Goal: Task Accomplishment & Management: Complete application form

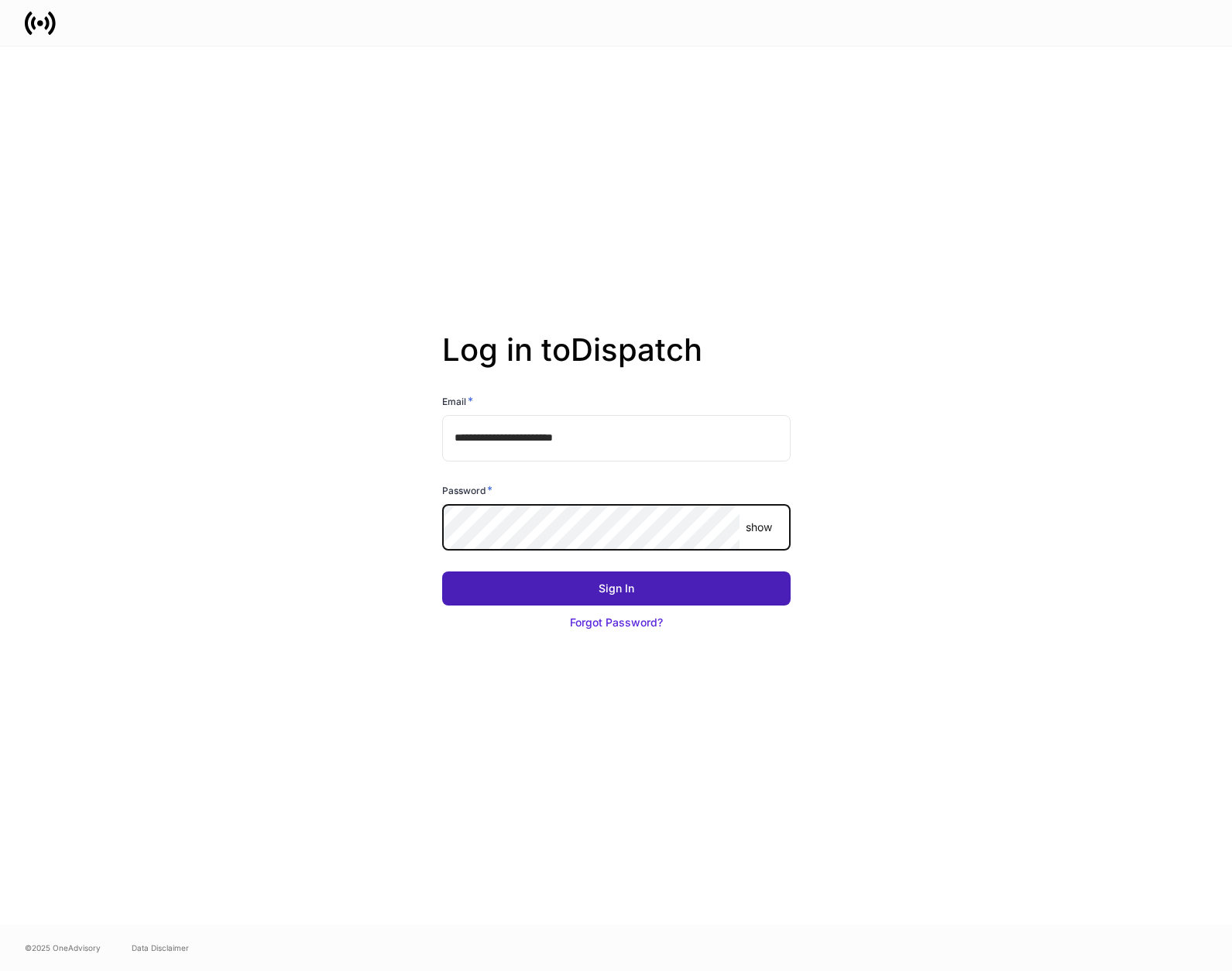
click at [442, 572] on button "Sign In" at bounding box center [616, 589] width 348 height 34
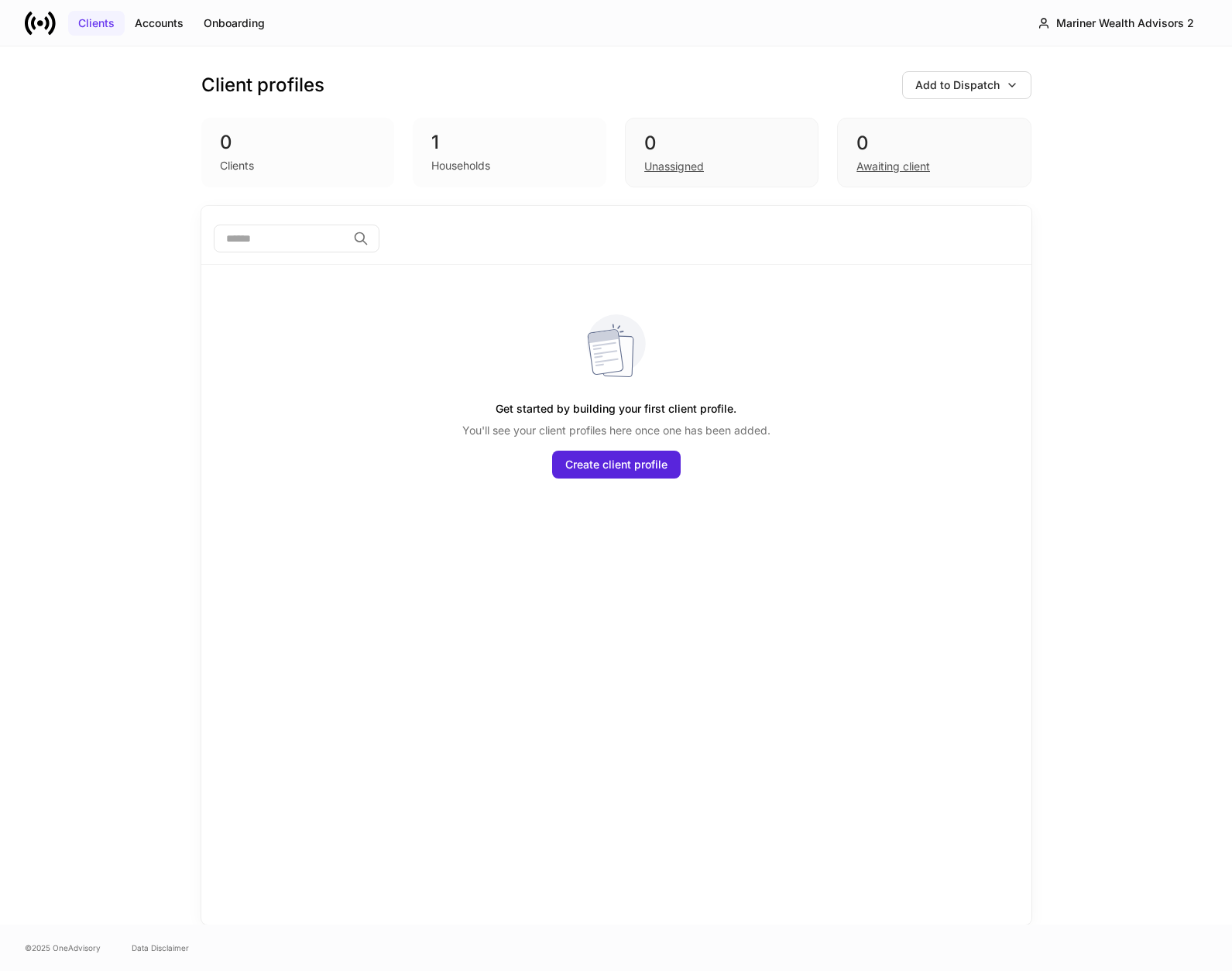
click at [115, 27] on button "Clients" at bounding box center [96, 23] width 57 height 25
click at [87, 20] on div "Clients" at bounding box center [96, 23] width 36 height 15
click at [139, 35] on div "Clients Accounts Onboarding" at bounding box center [150, 23] width 250 height 31
click at [160, 26] on div "Accounts" at bounding box center [159, 23] width 49 height 15
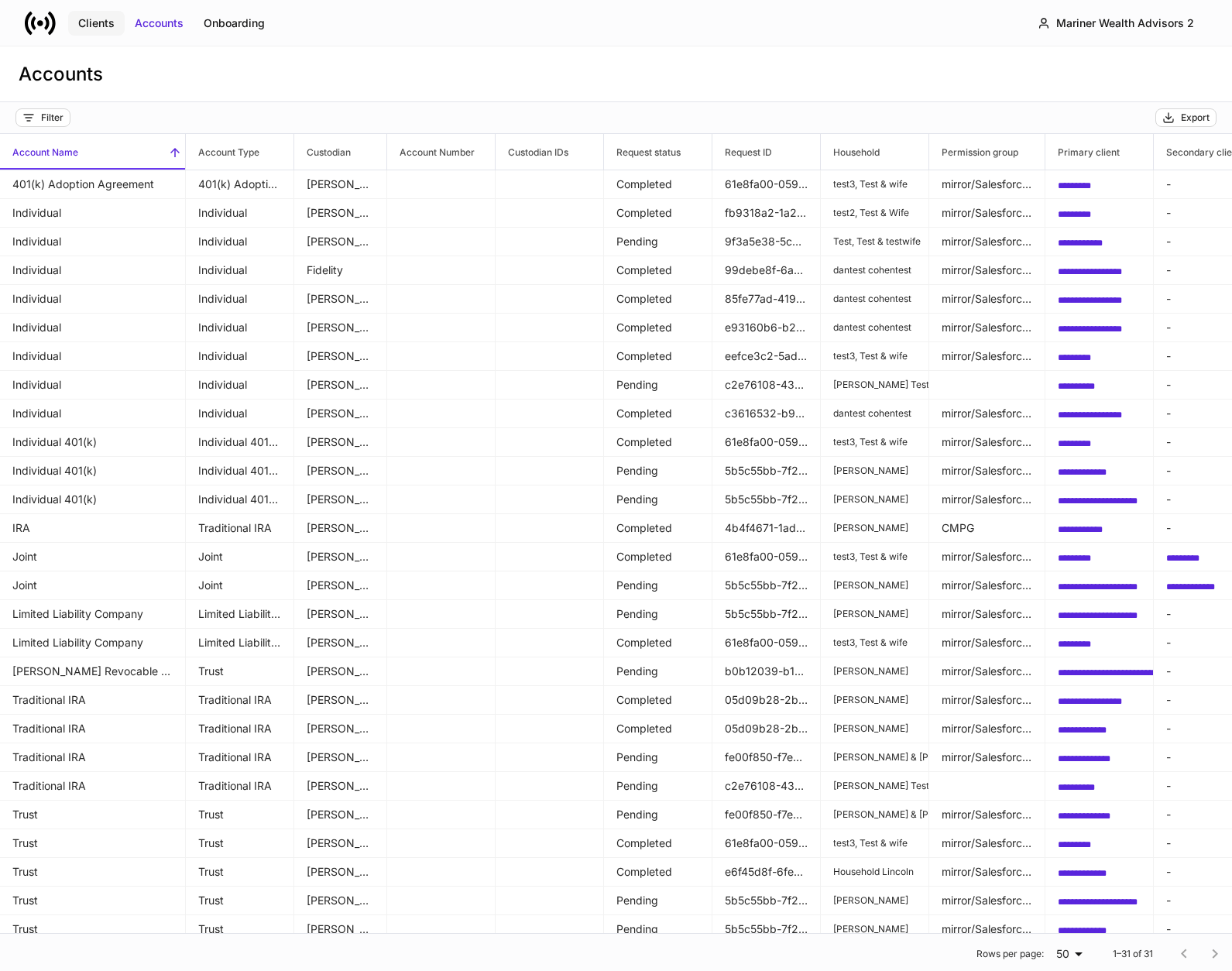
click at [76, 17] on button "Clients" at bounding box center [96, 23] width 57 height 25
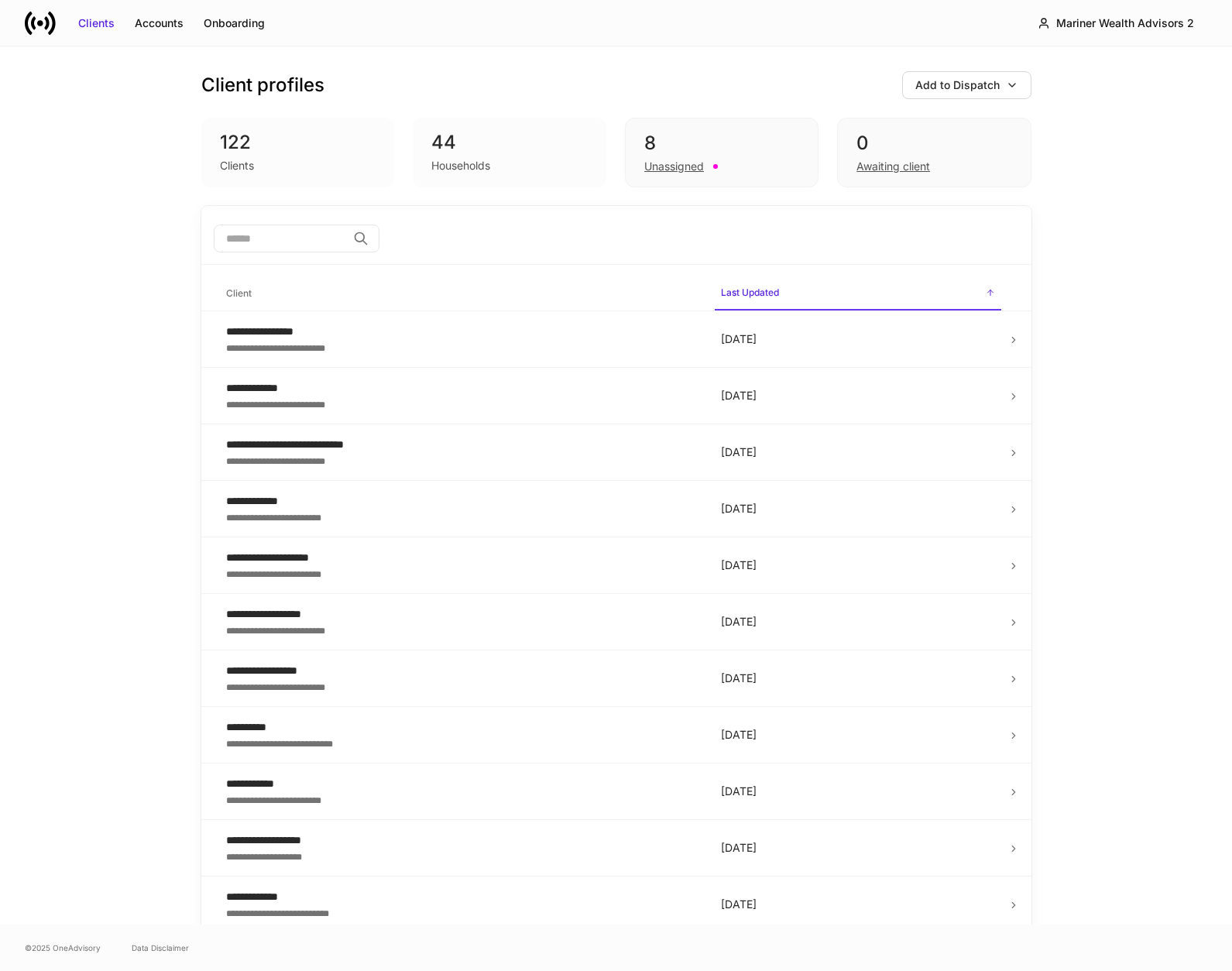
click at [289, 237] on input "search" at bounding box center [280, 238] width 133 height 28
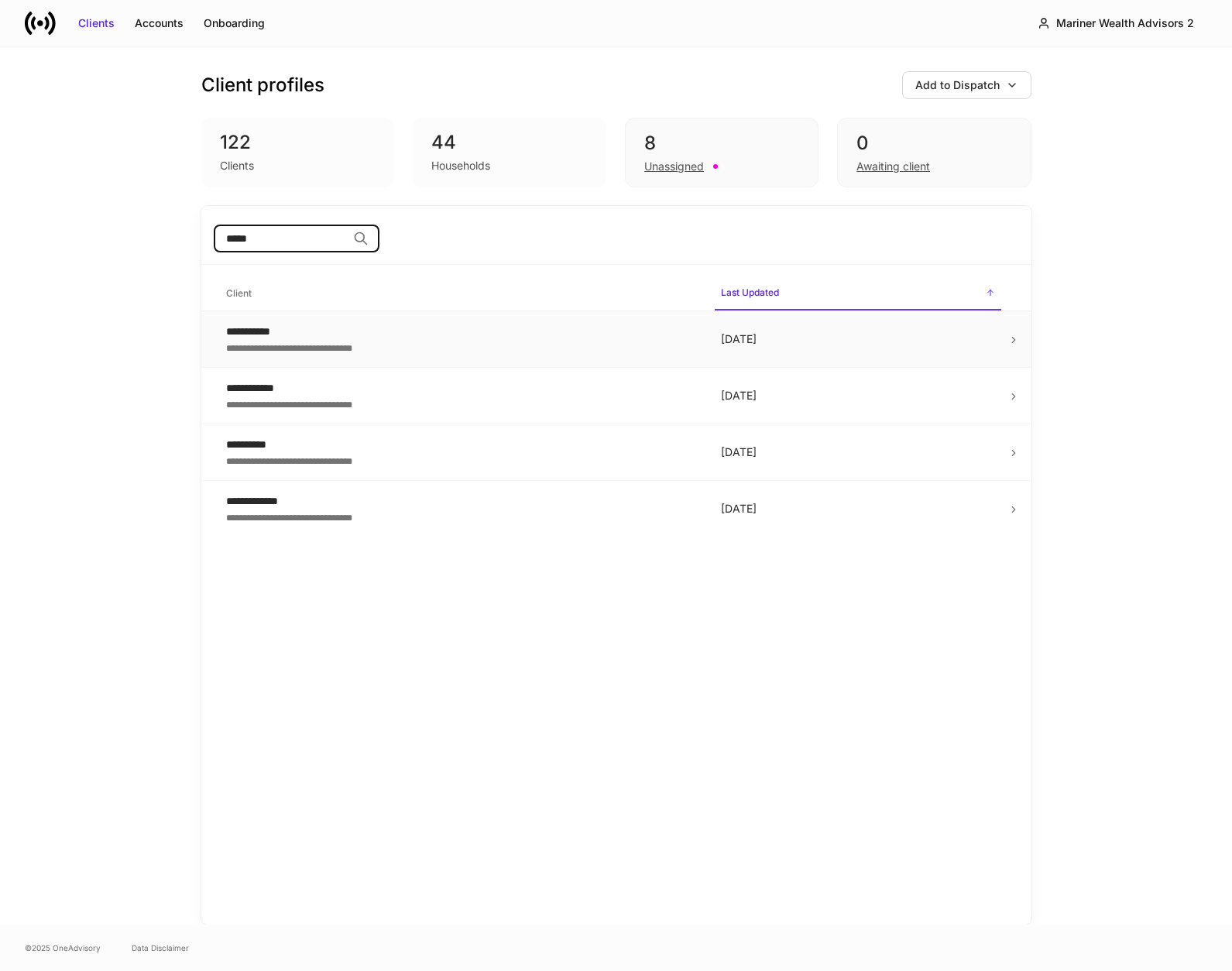
type input "*****"
click at [366, 329] on div "**********" at bounding box center [461, 331] width 470 height 15
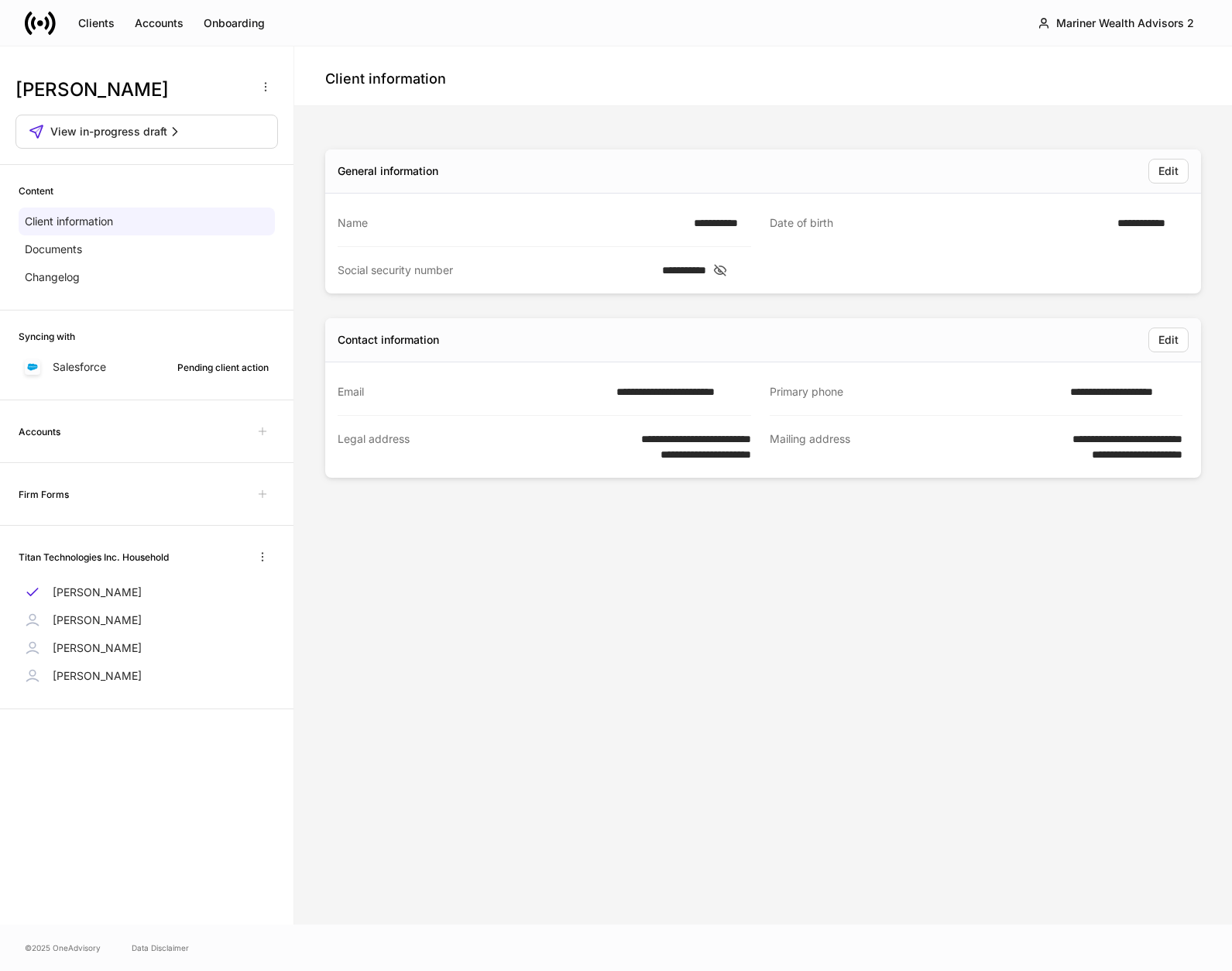
drag, startPoint x: 142, startPoint y: 860, endPoint x: 155, endPoint y: 713, distance: 147.6
click at [142, 860] on div "[PERSON_NAME] View in-progress draft Content Client information Documents Chang…" at bounding box center [146, 485] width 293 height 878
click at [160, 133] on span "View in-progress draft" at bounding box center [109, 132] width 117 height 15
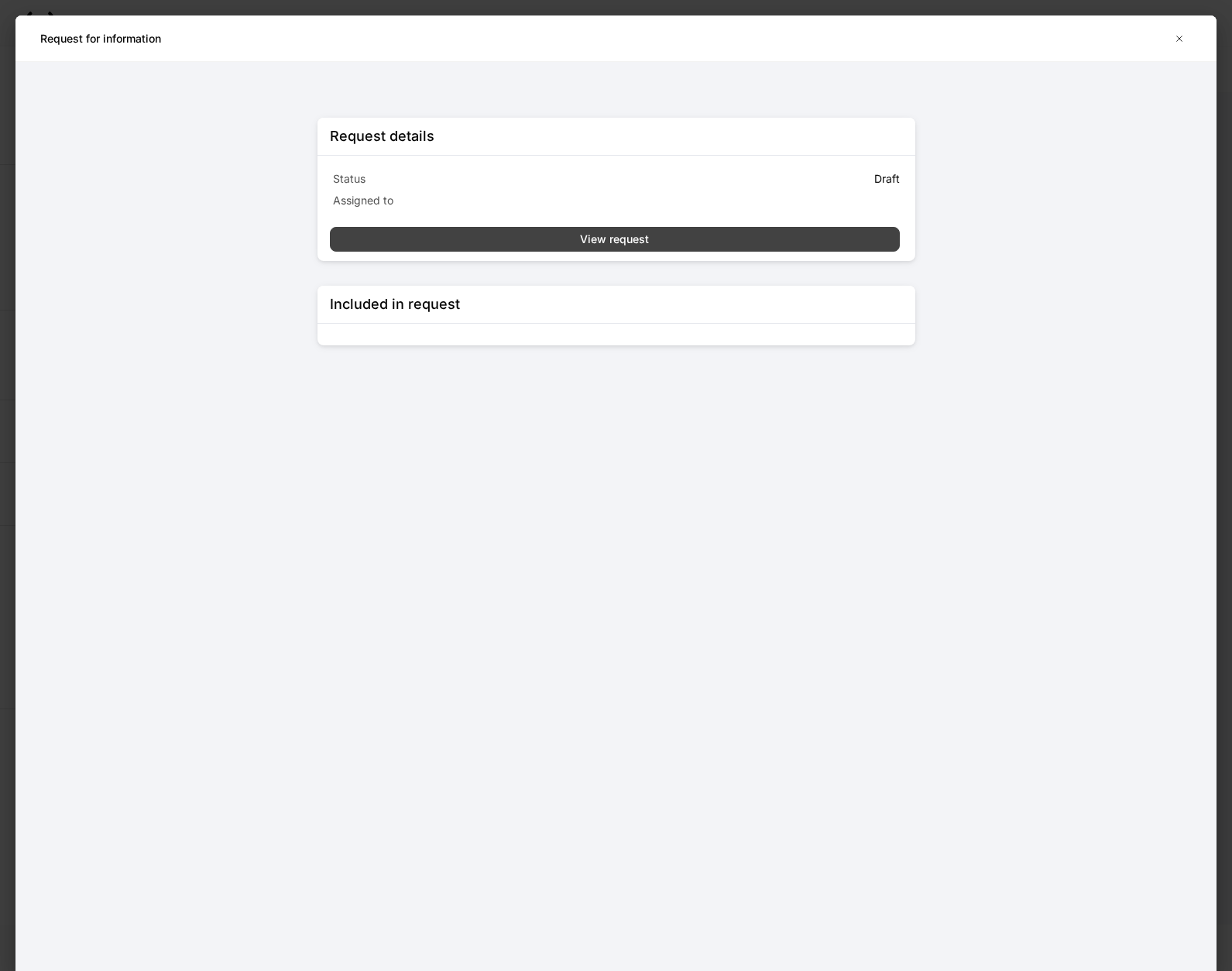
click at [641, 248] on button "View request" at bounding box center [615, 239] width 570 height 25
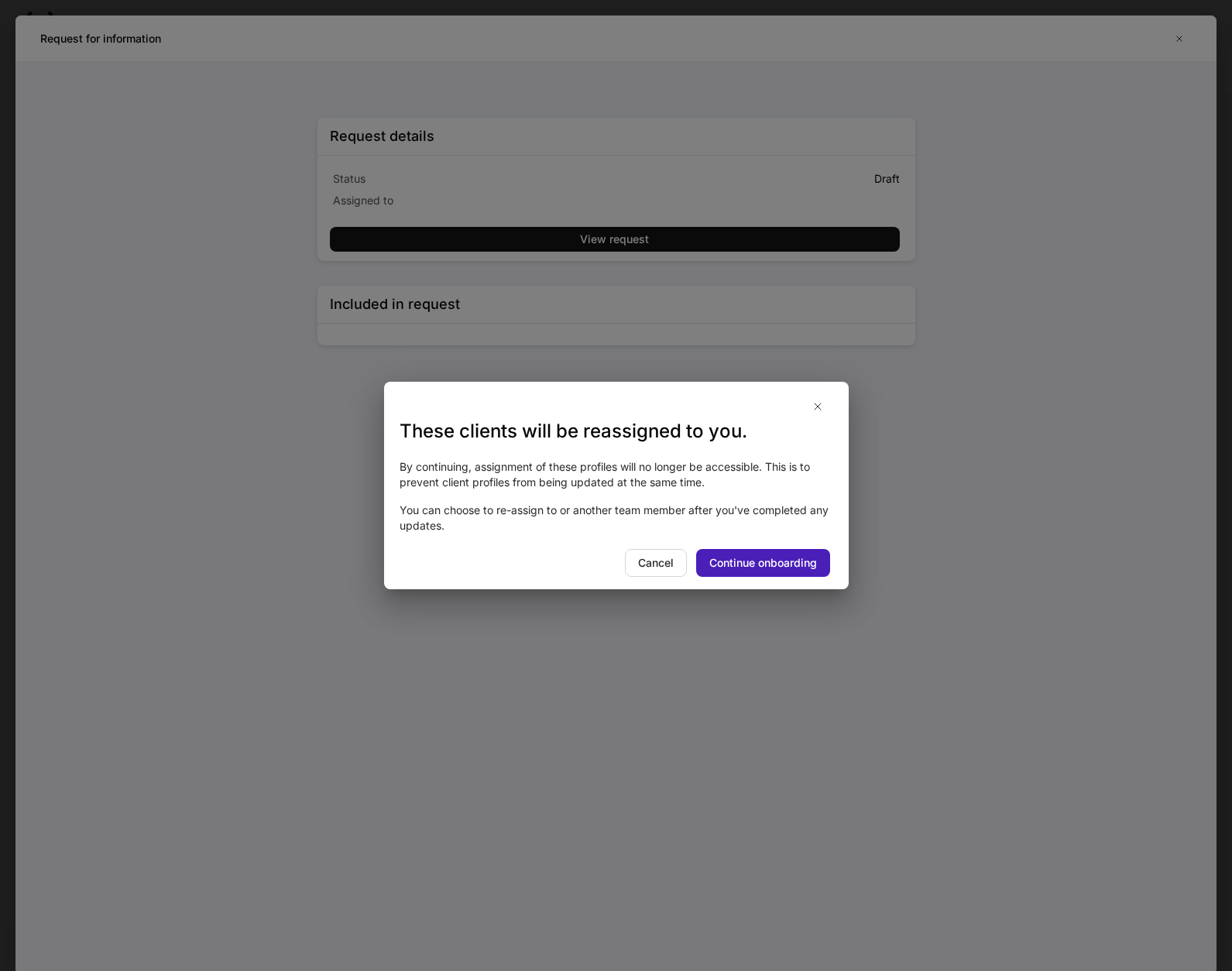
click at [764, 565] on div "Continue onboarding" at bounding box center [763, 563] width 107 height 15
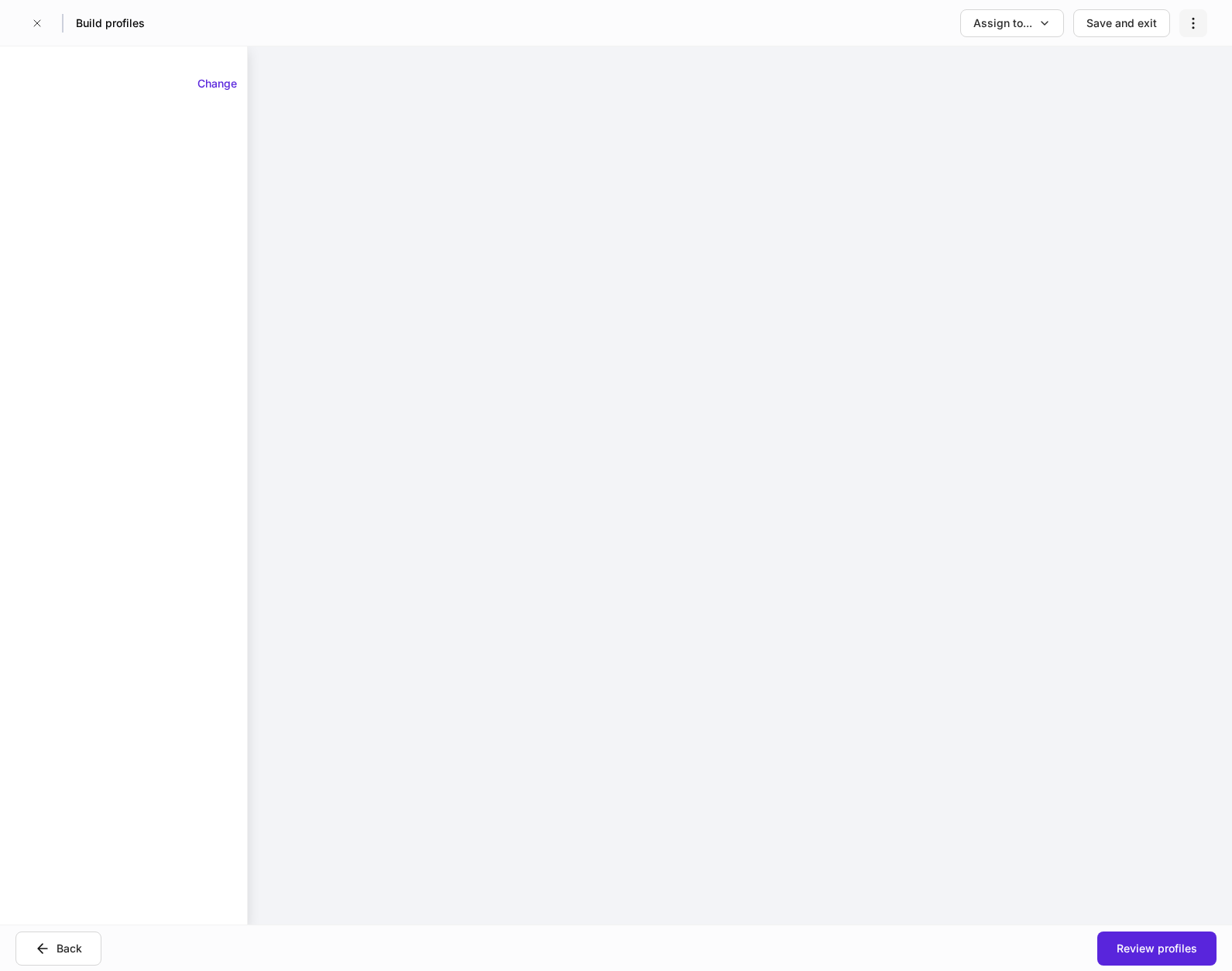
click at [1198, 28] on icon "button" at bounding box center [1193, 23] width 15 height 15
click at [734, 29] on div at bounding box center [616, 485] width 1232 height 971
click at [1193, 22] on icon "button" at bounding box center [1193, 23] width 2 height 10
click at [1058, 28] on div at bounding box center [616, 485] width 1232 height 971
click at [1039, 21] on div "Assign to..." at bounding box center [1012, 23] width 77 height 15
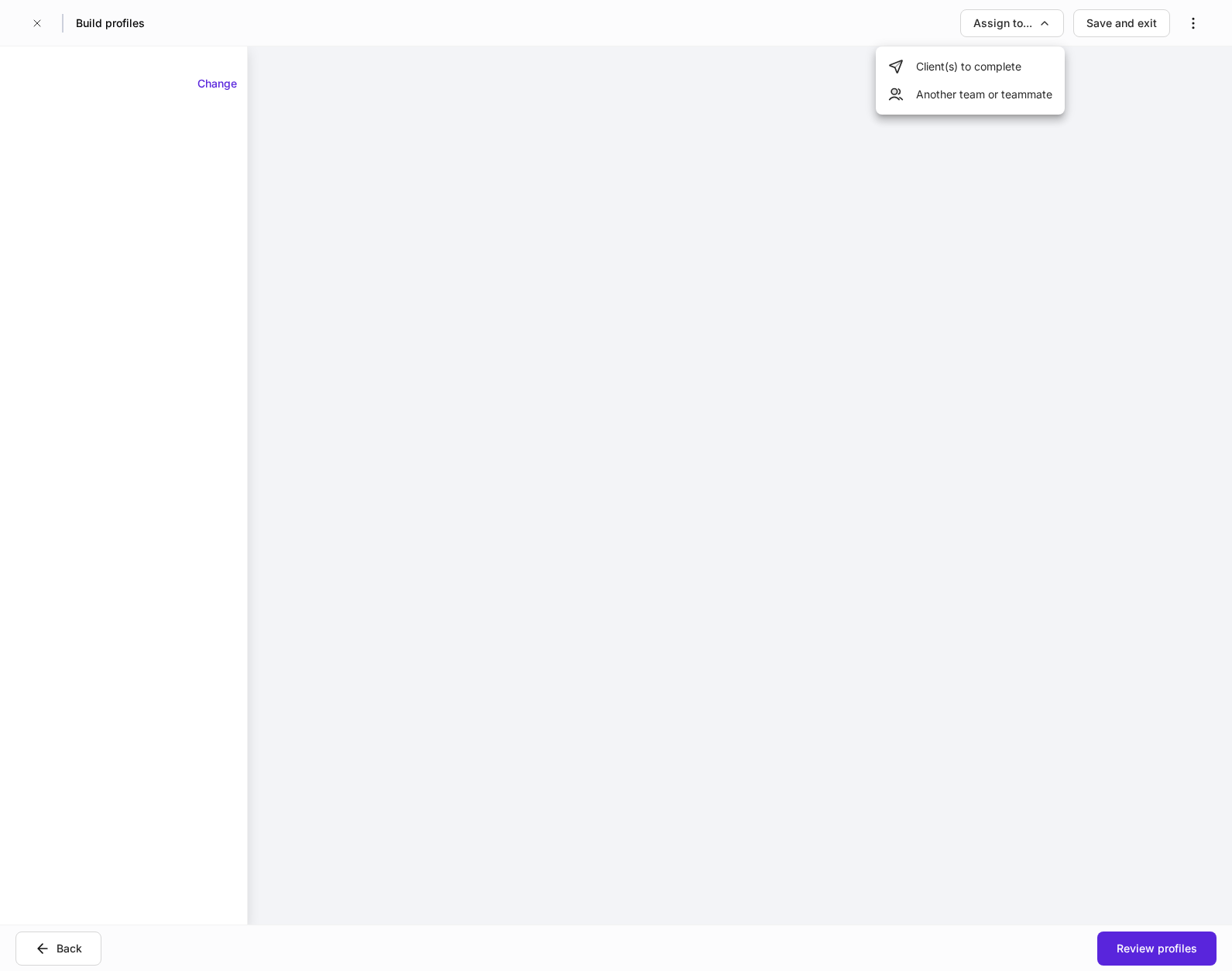
click at [1180, 21] on div at bounding box center [616, 485] width 1232 height 971
click at [1193, 29] on icon "button" at bounding box center [1193, 23] width 15 height 15
click at [1126, 22] on div at bounding box center [616, 485] width 1232 height 971
click at [1188, 21] on icon "button" at bounding box center [1193, 23] width 15 height 15
click at [1158, 55] on p "Delete request" at bounding box center [1156, 62] width 74 height 15
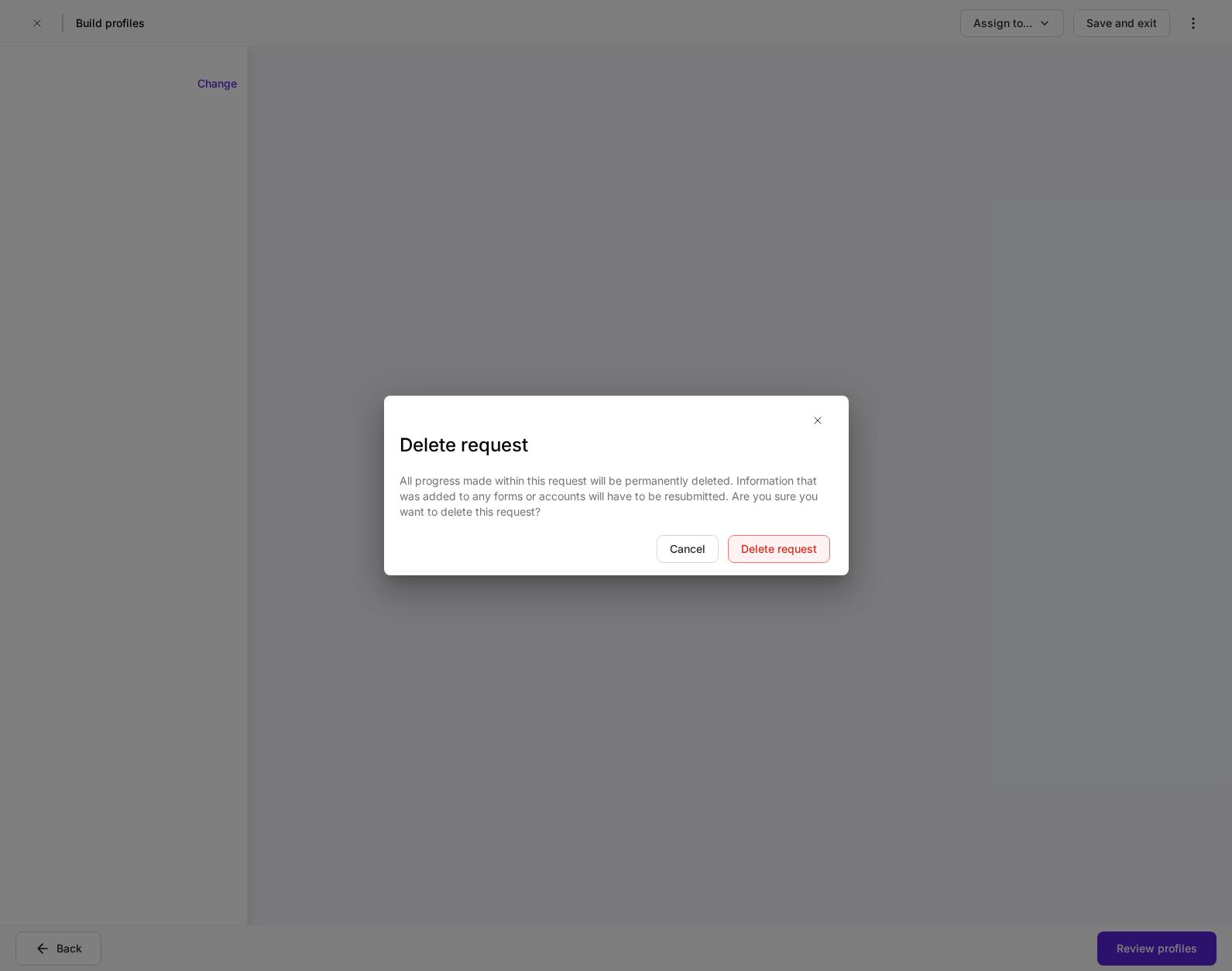
click at [799, 553] on div "Delete request" at bounding box center [779, 550] width 76 height 15
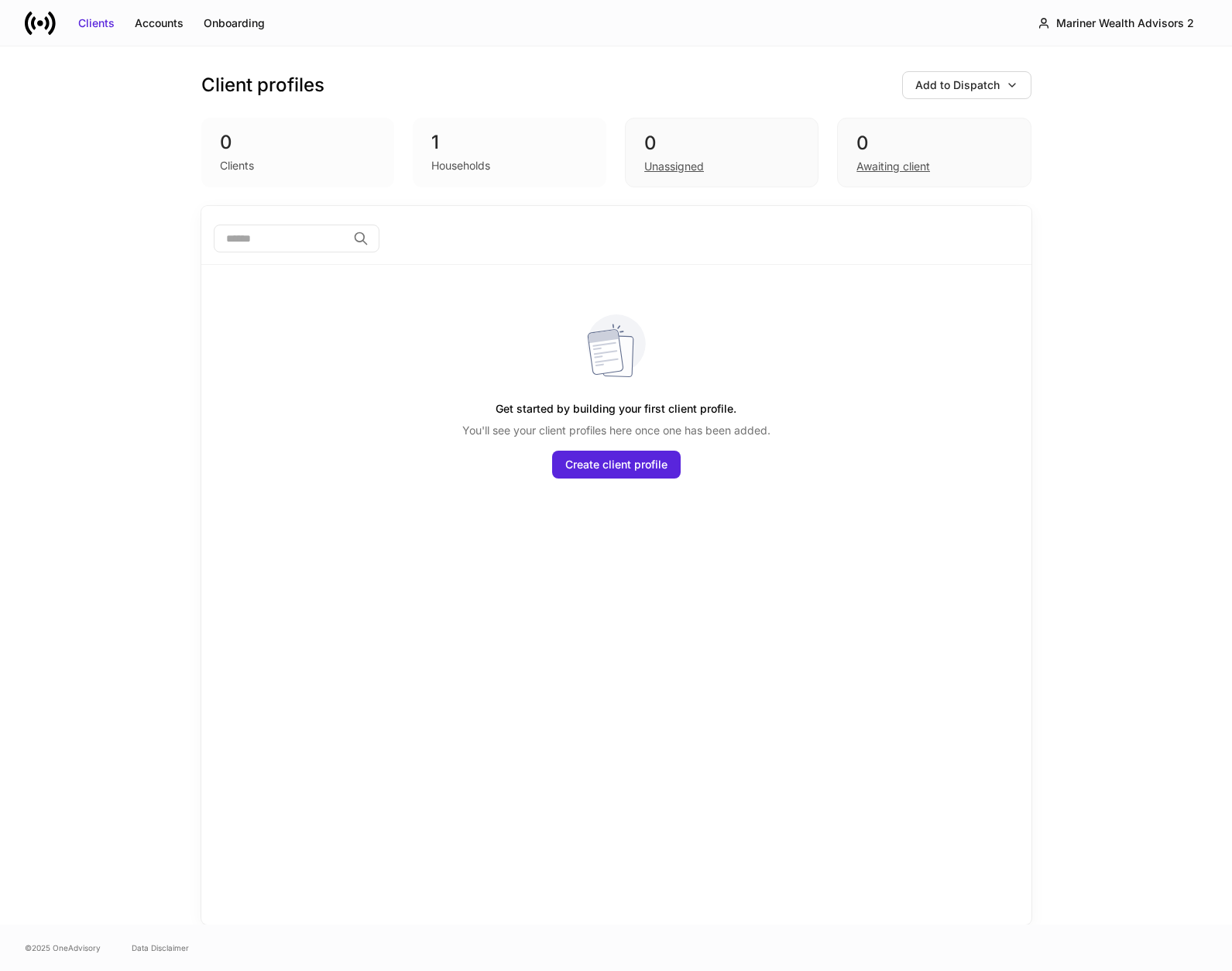
click at [303, 261] on div "​" at bounding box center [616, 240] width 830 height 50
click at [1164, 27] on div "Mariner Wealth Advisors 2" at bounding box center [1125, 23] width 138 height 15
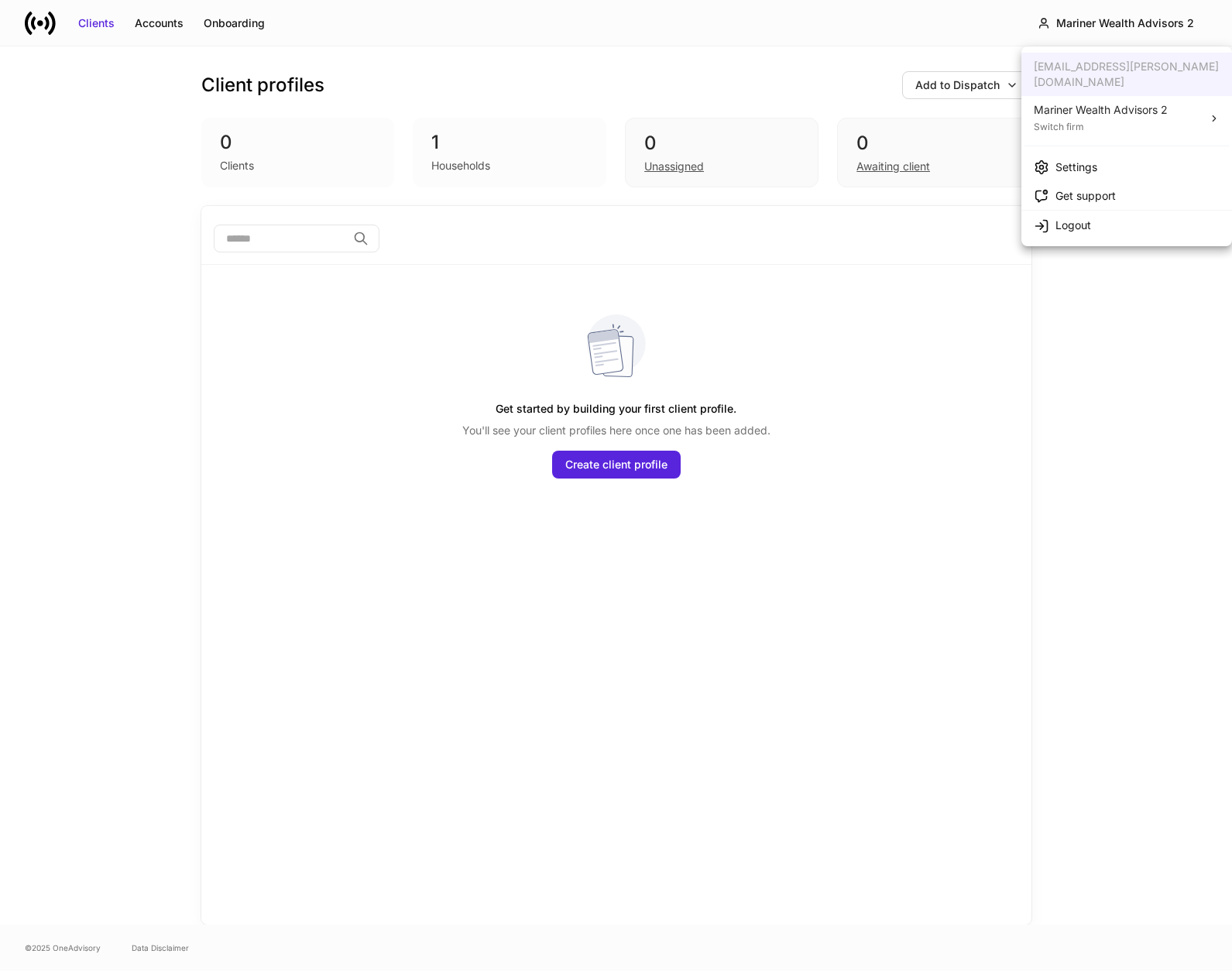
click at [1121, 102] on div "Mariner Wealth Advisors 2" at bounding box center [1100, 110] width 134 height 15
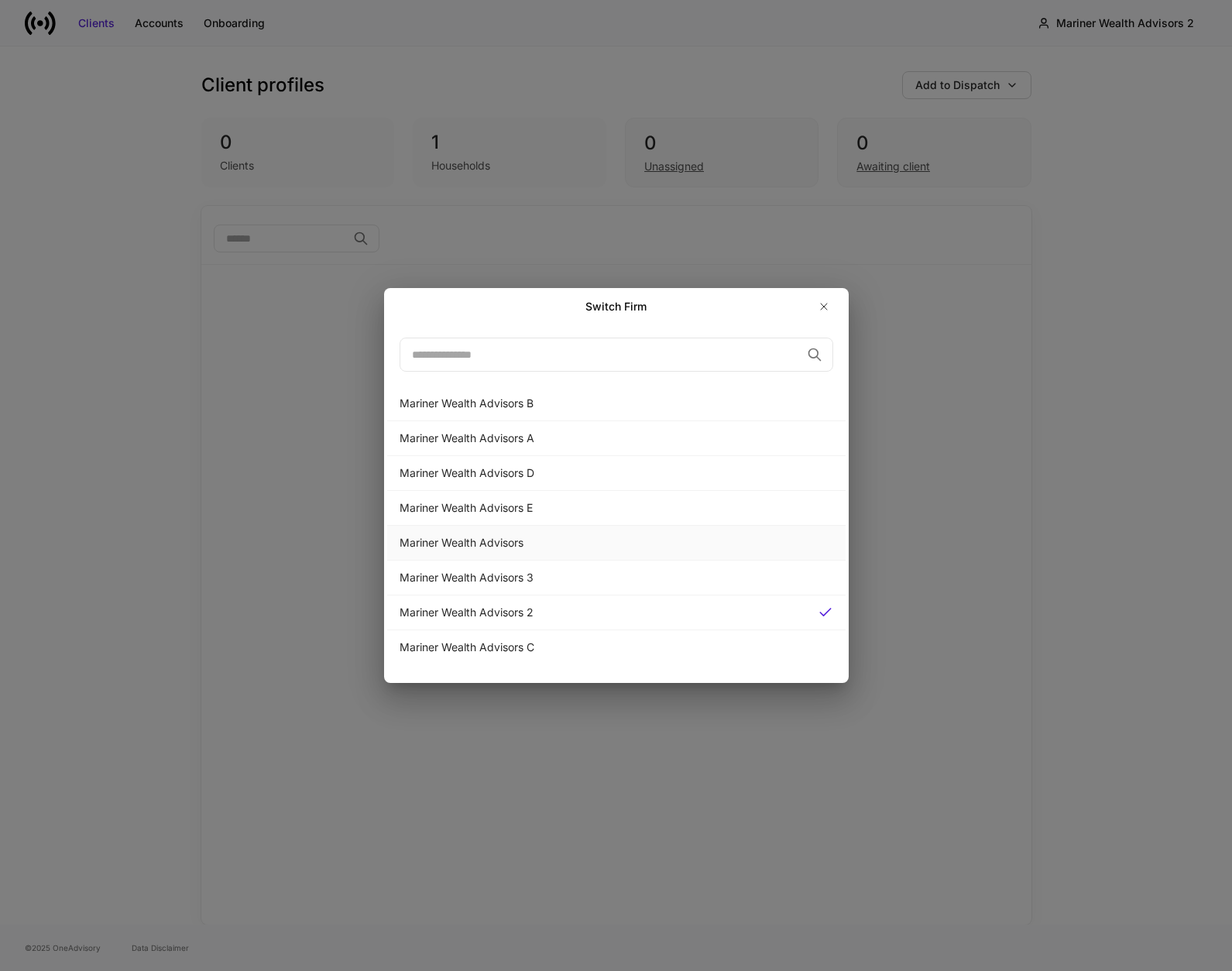
click at [536, 546] on div "Mariner Wealth Advisors" at bounding box center [616, 543] width 433 height 15
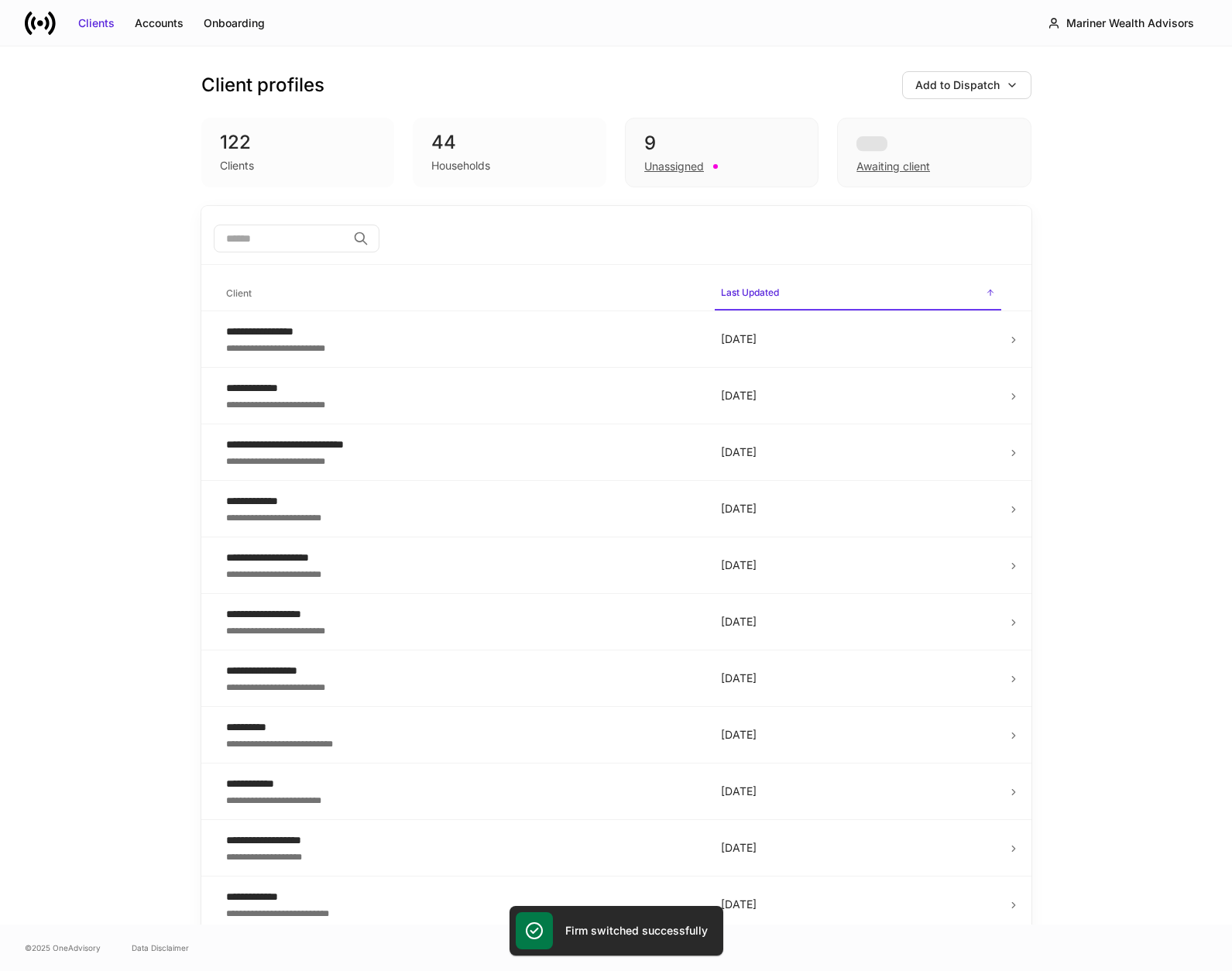
click at [1135, 264] on div "**********" at bounding box center [616, 485] width 1232 height 878
click at [257, 244] on input "search" at bounding box center [280, 238] width 133 height 28
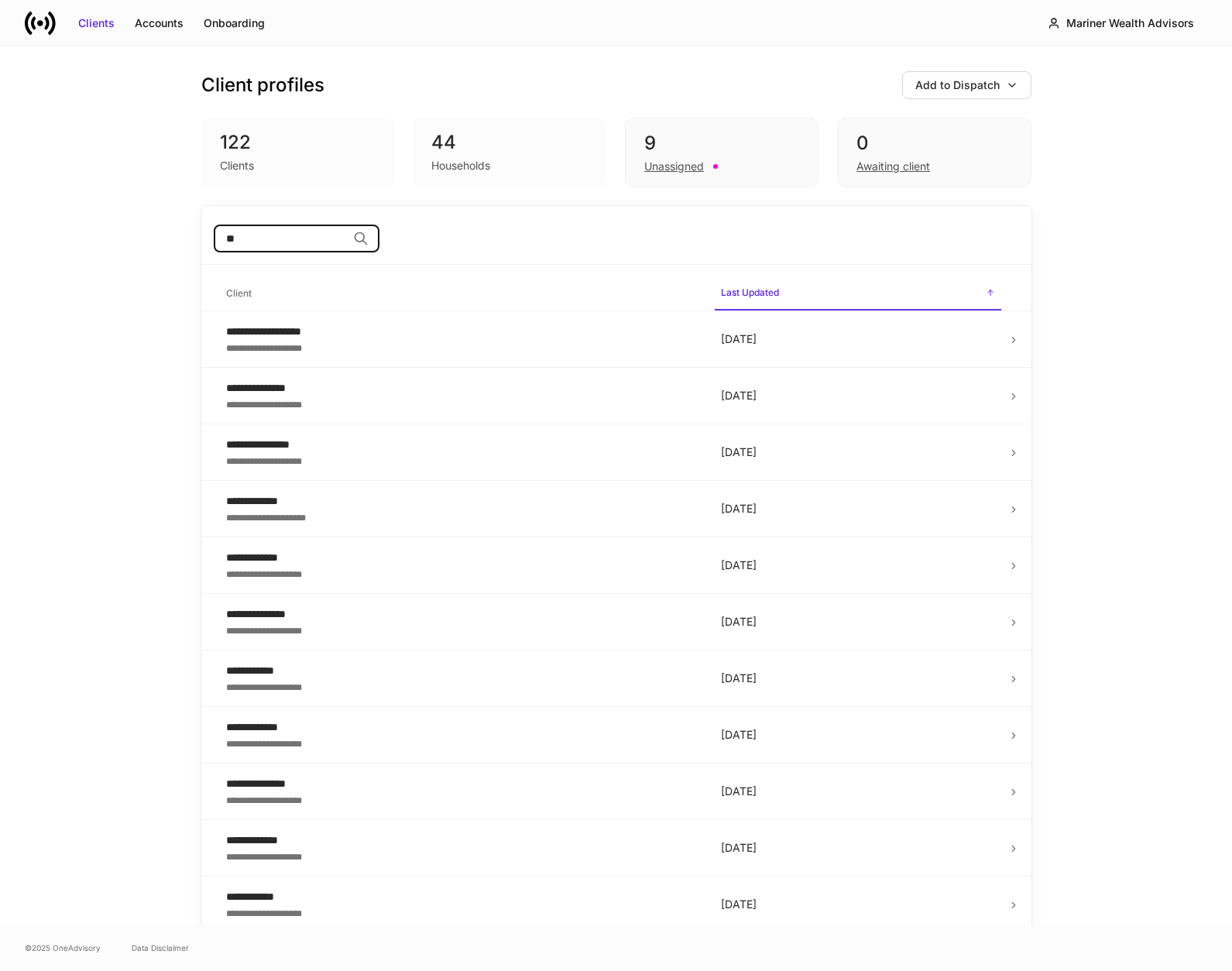
type input "*"
type input "*****"
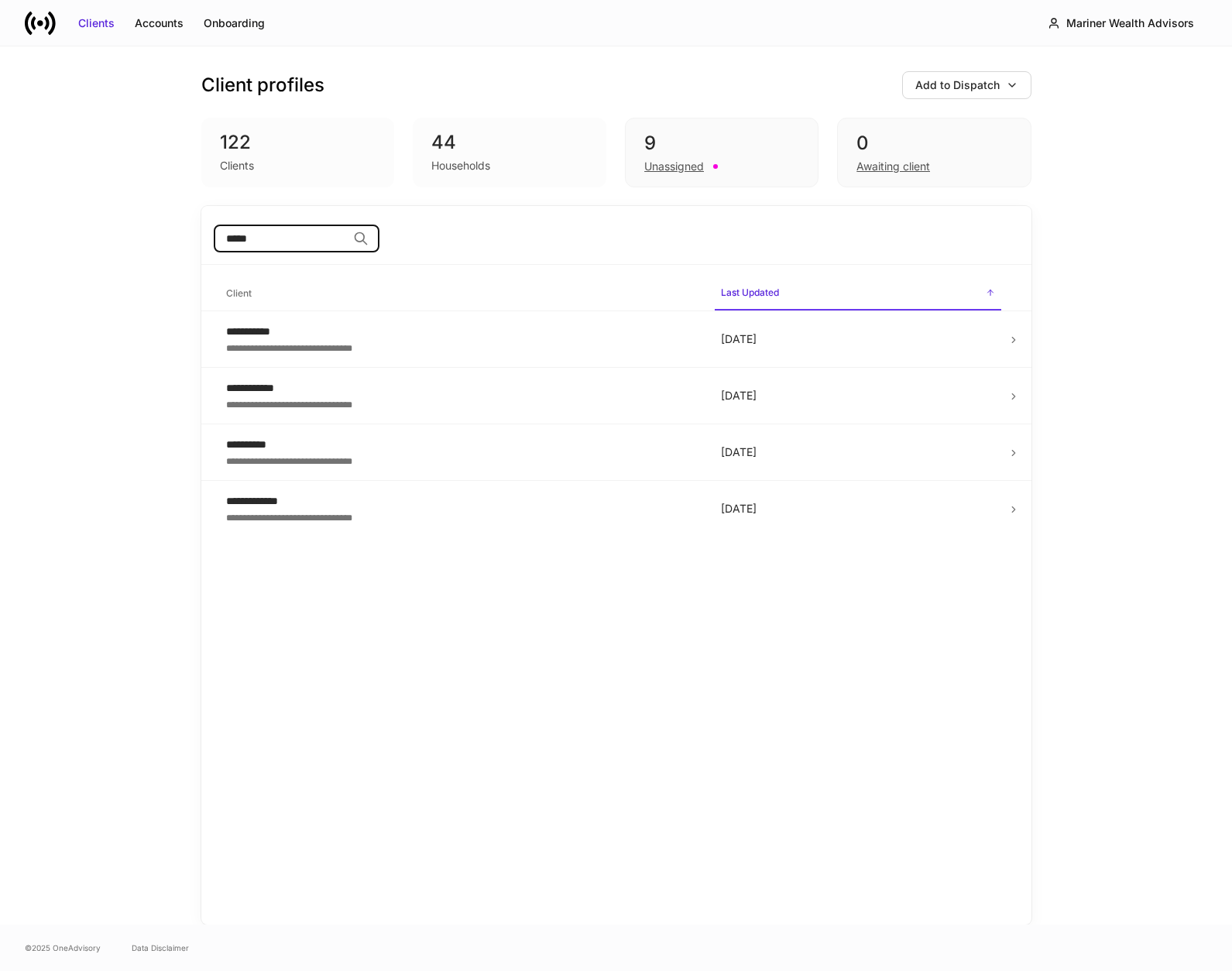
click at [346, 239] on input "*****" at bounding box center [280, 238] width 133 height 28
click at [346, 238] on input "*****" at bounding box center [280, 238] width 133 height 28
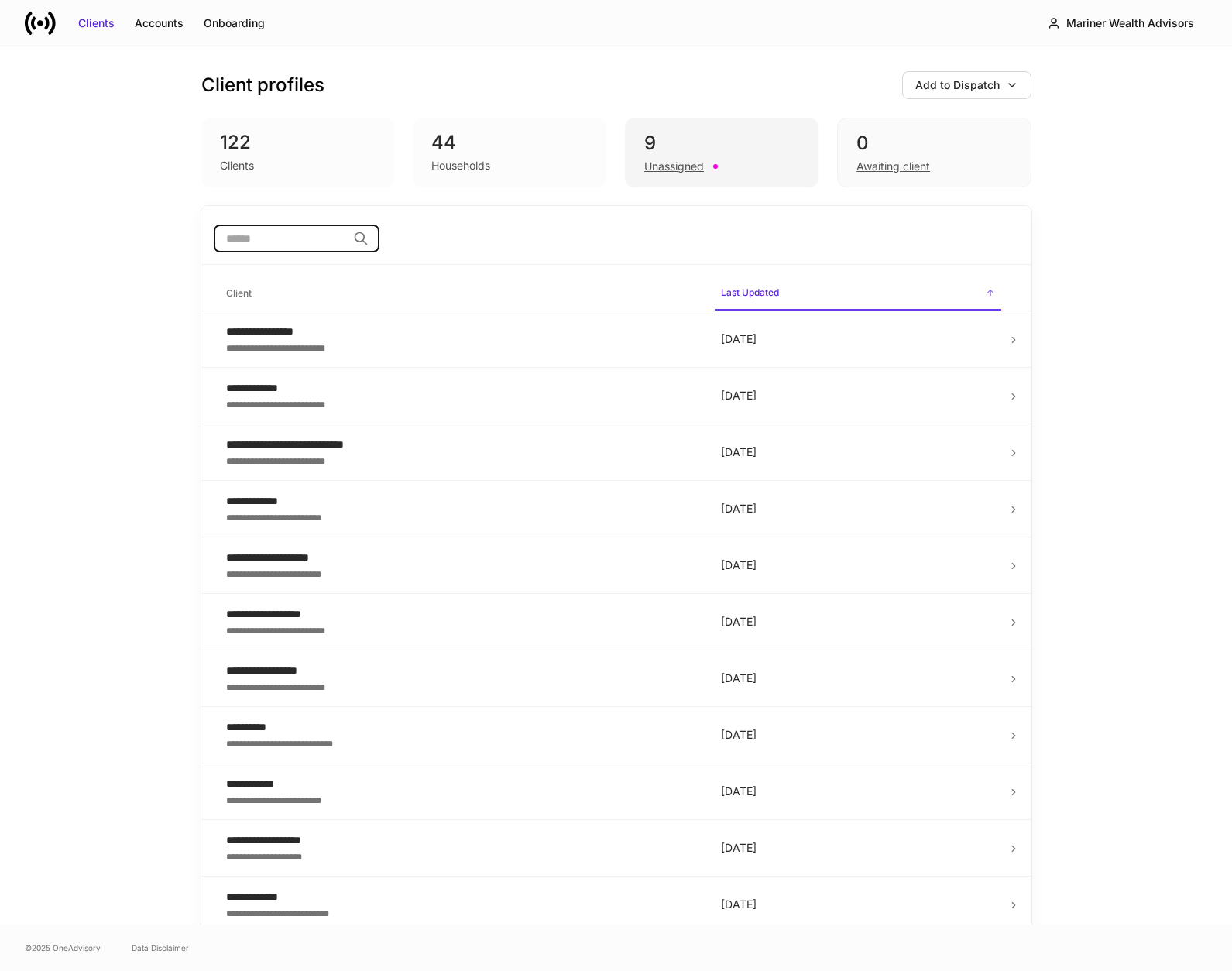
click at [658, 164] on div "Unassigned" at bounding box center [673, 167] width 59 height 15
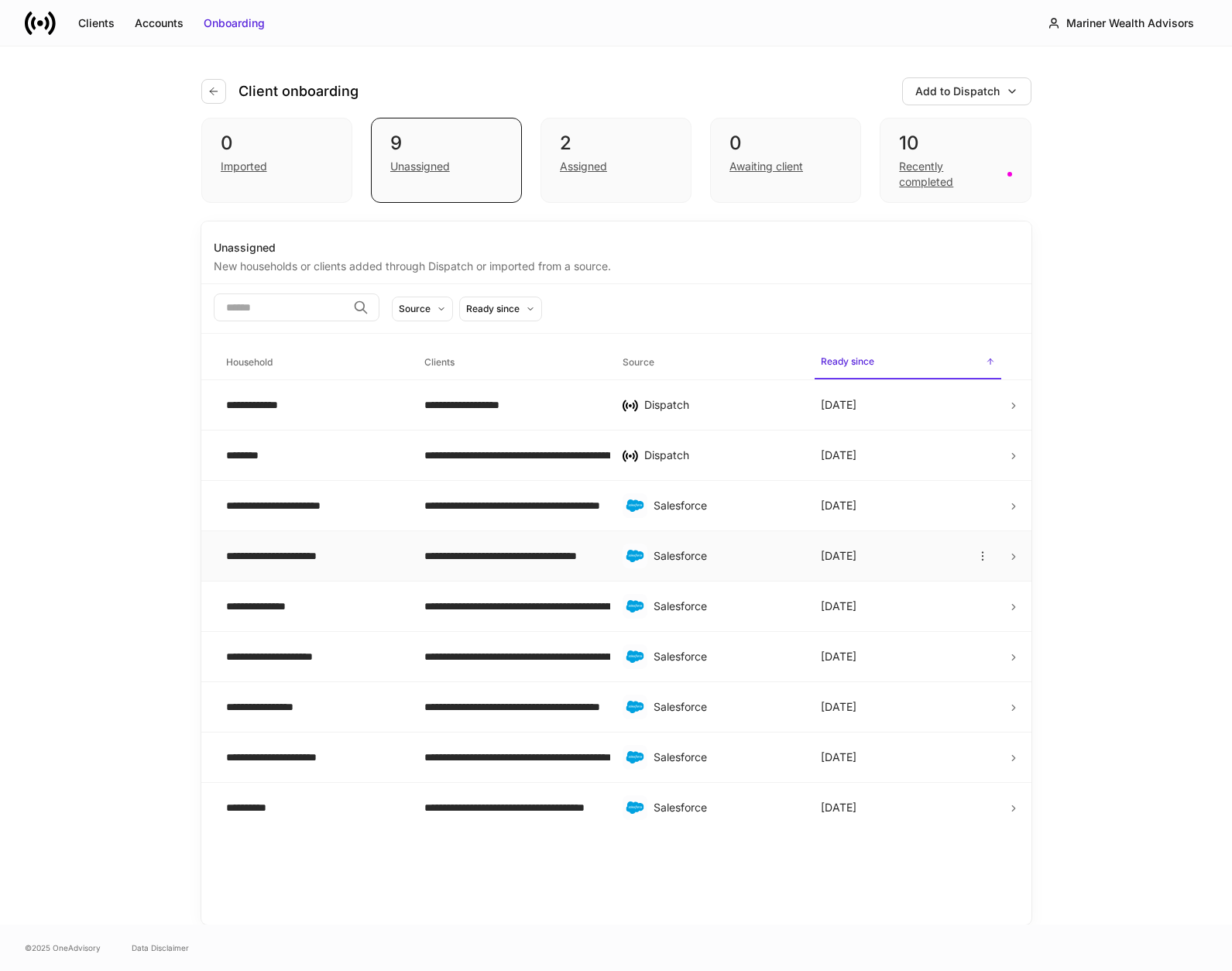
click at [297, 556] on div "**********" at bounding box center [313, 556] width 174 height 15
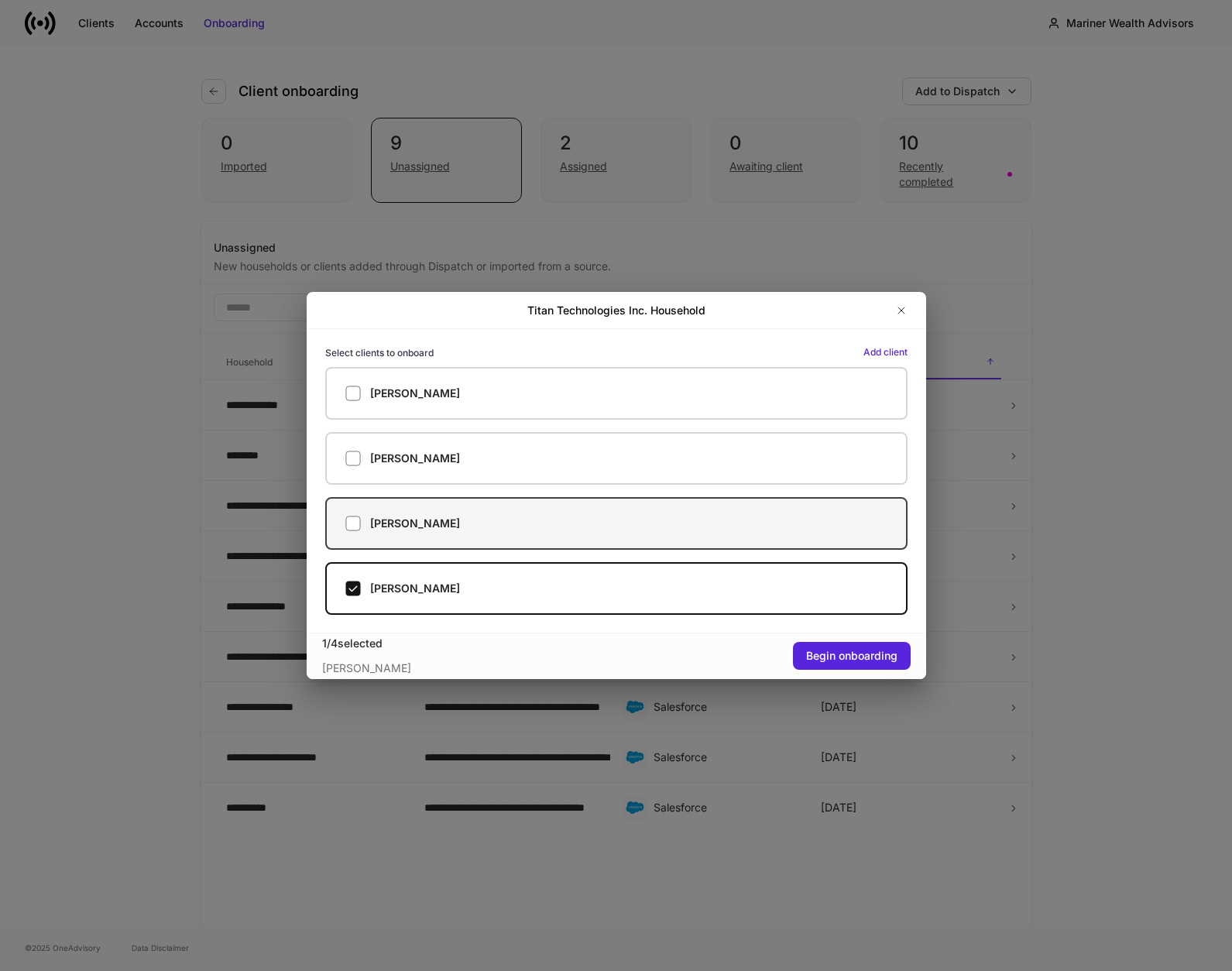
click at [334, 532] on label "[PERSON_NAME]" at bounding box center [616, 523] width 582 height 52
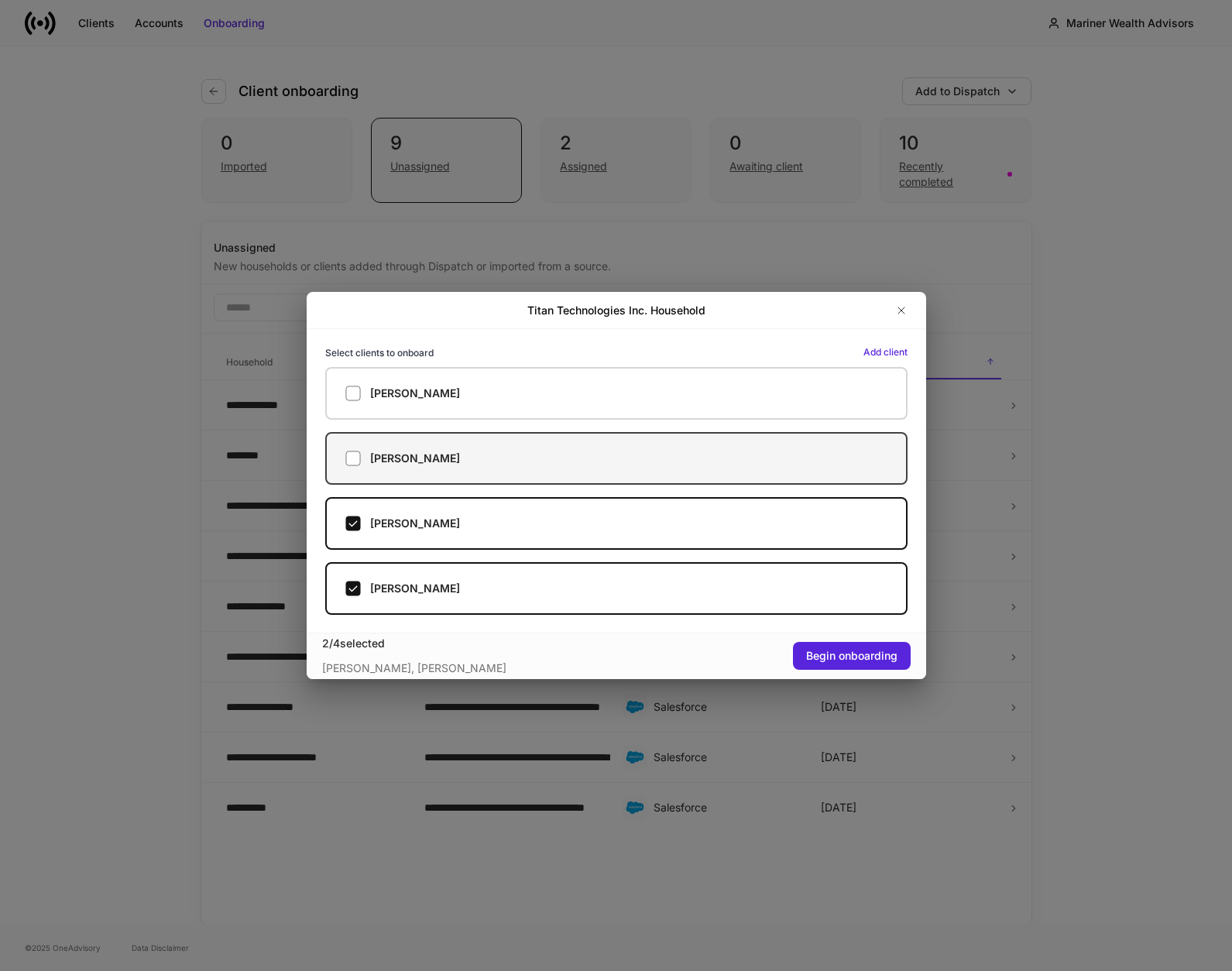
click at [345, 467] on label "[PERSON_NAME]" at bounding box center [616, 458] width 582 height 52
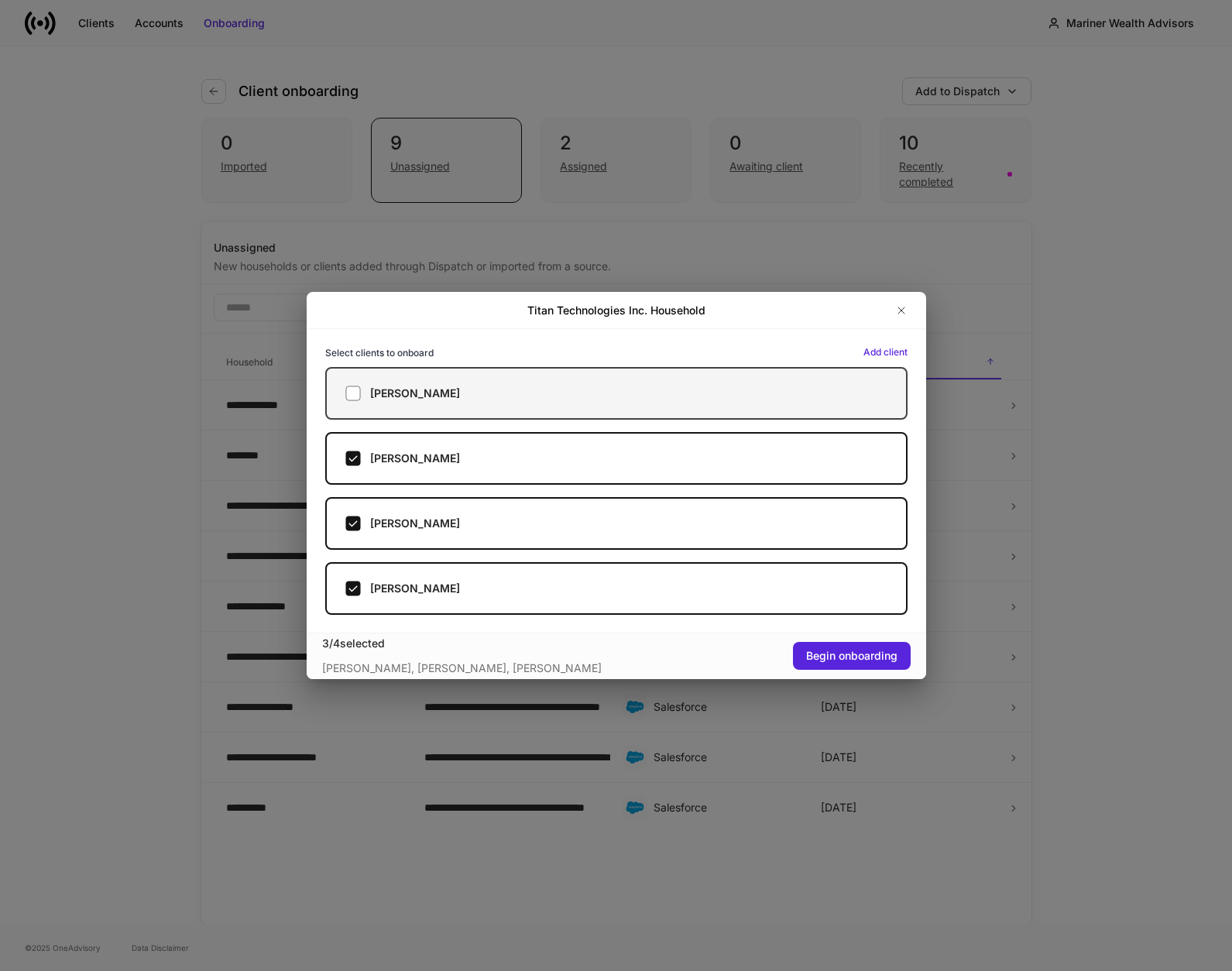
click at [360, 408] on label "[PERSON_NAME]" at bounding box center [616, 393] width 582 height 52
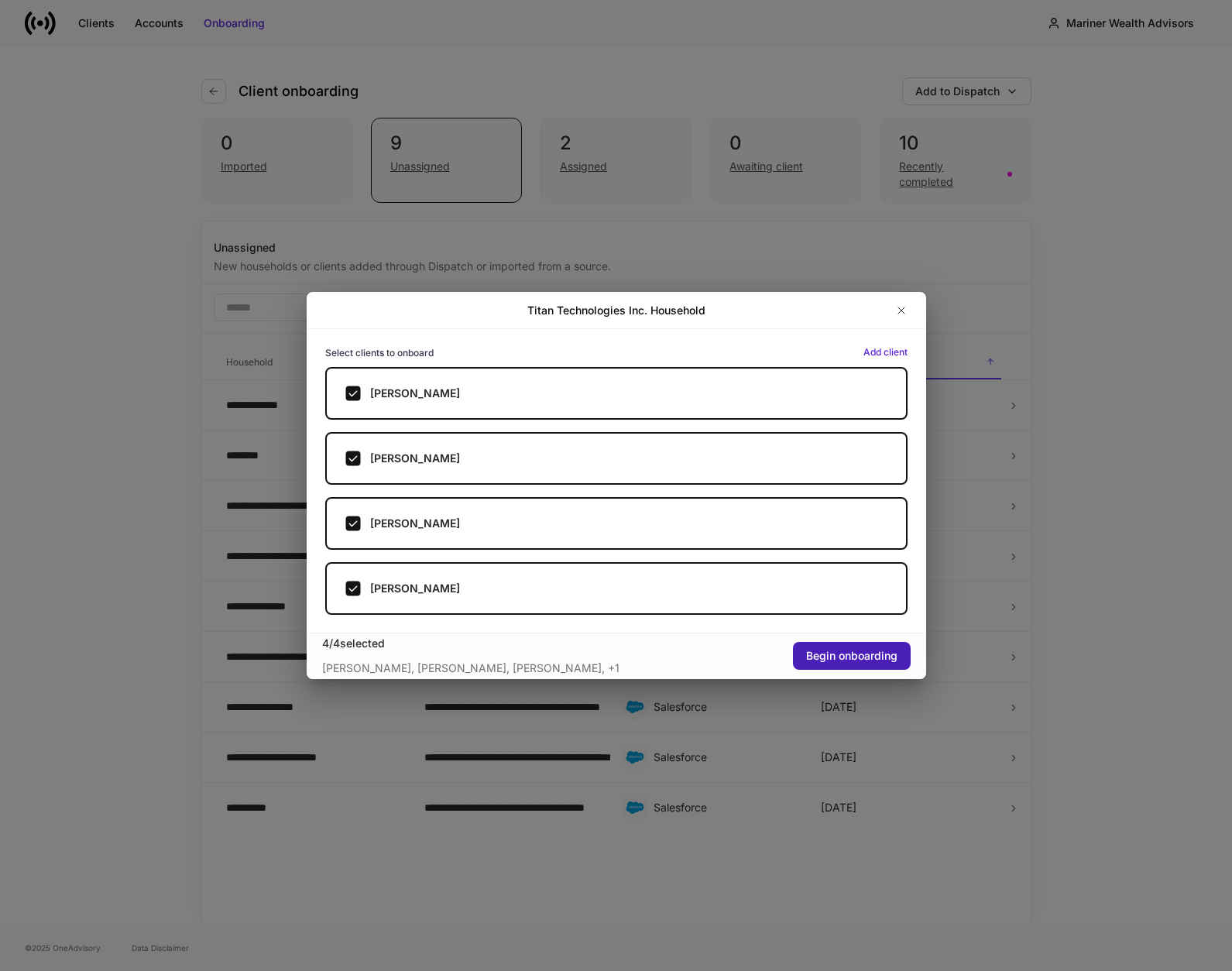
click at [822, 653] on div "Begin onboarding" at bounding box center [851, 656] width 91 height 15
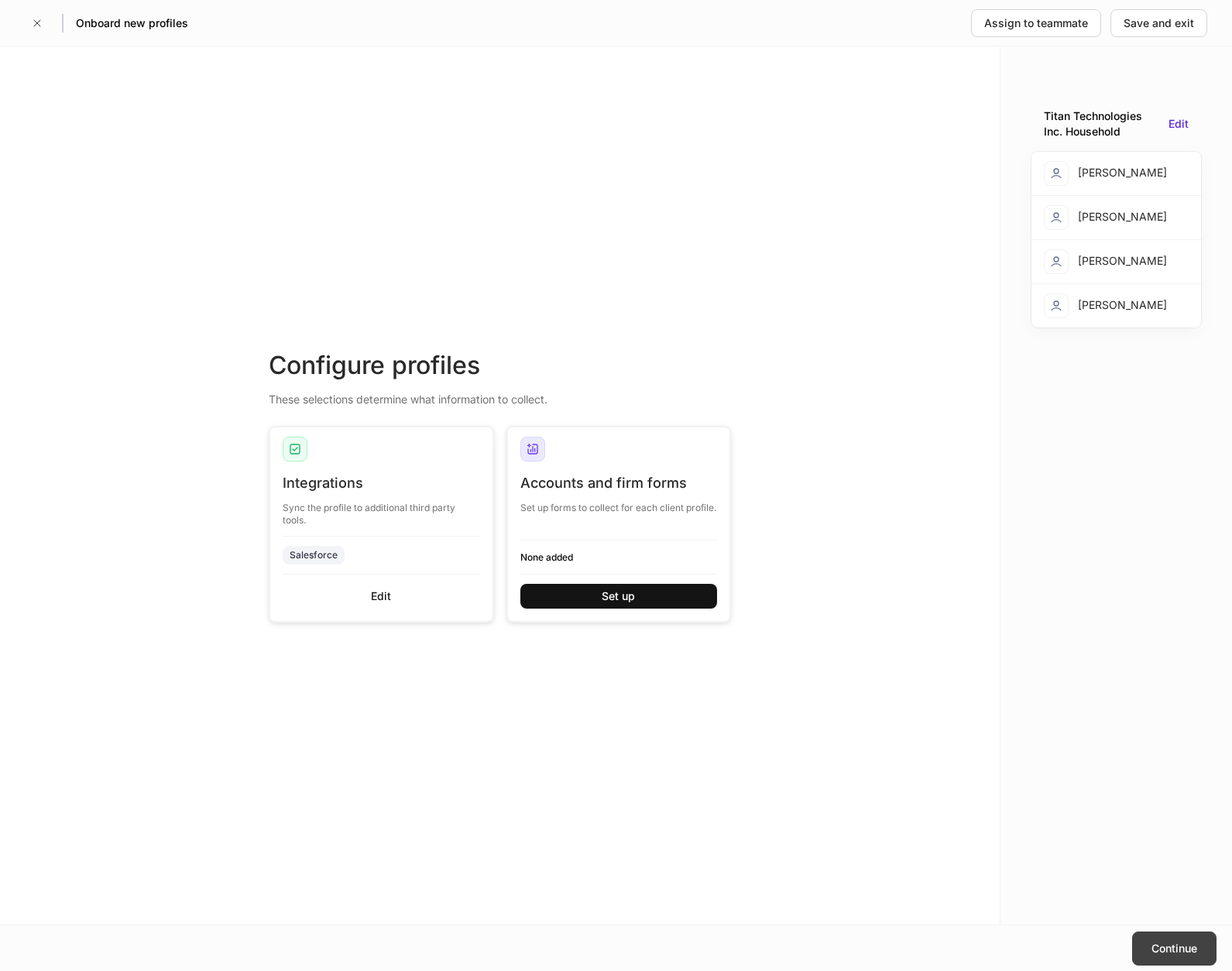
click at [1177, 957] on button "Continue" at bounding box center [1174, 949] width 84 height 34
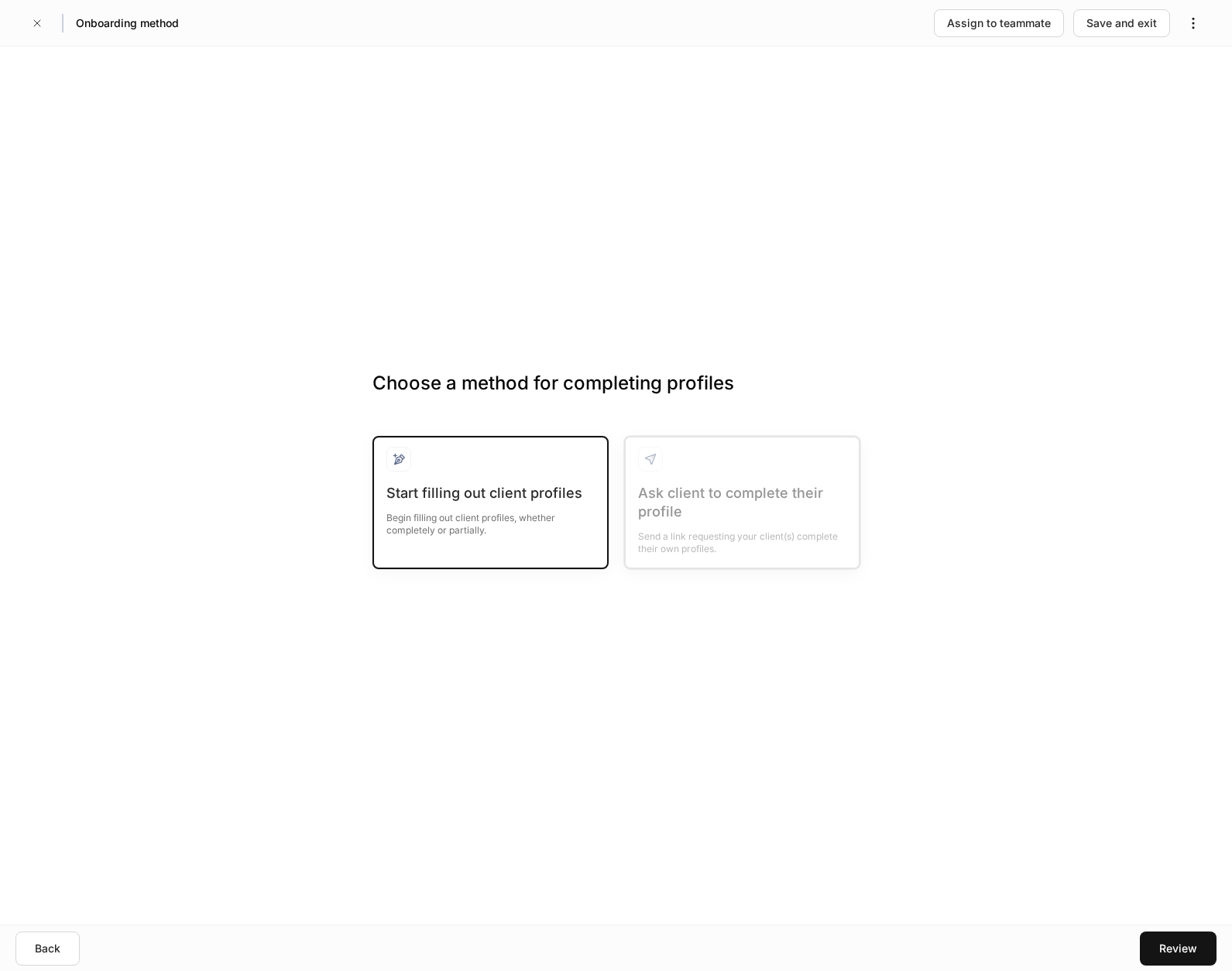
click at [382, 507] on div "Start filling out client profiles Begin filling out client profiles, whether co…" at bounding box center [490, 502] width 236 height 133
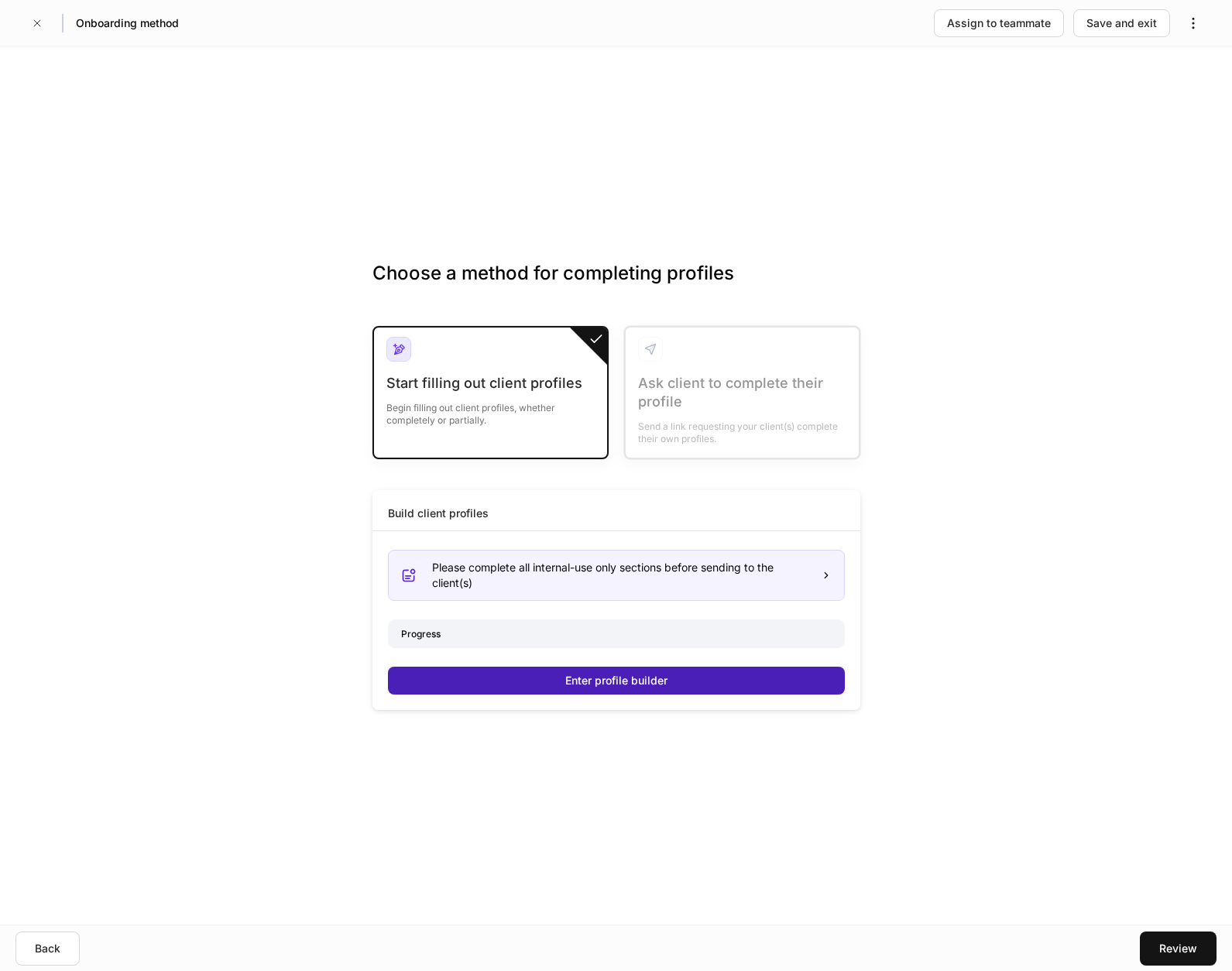
click at [620, 675] on div "Enter profile builder" at bounding box center [616, 681] width 102 height 15
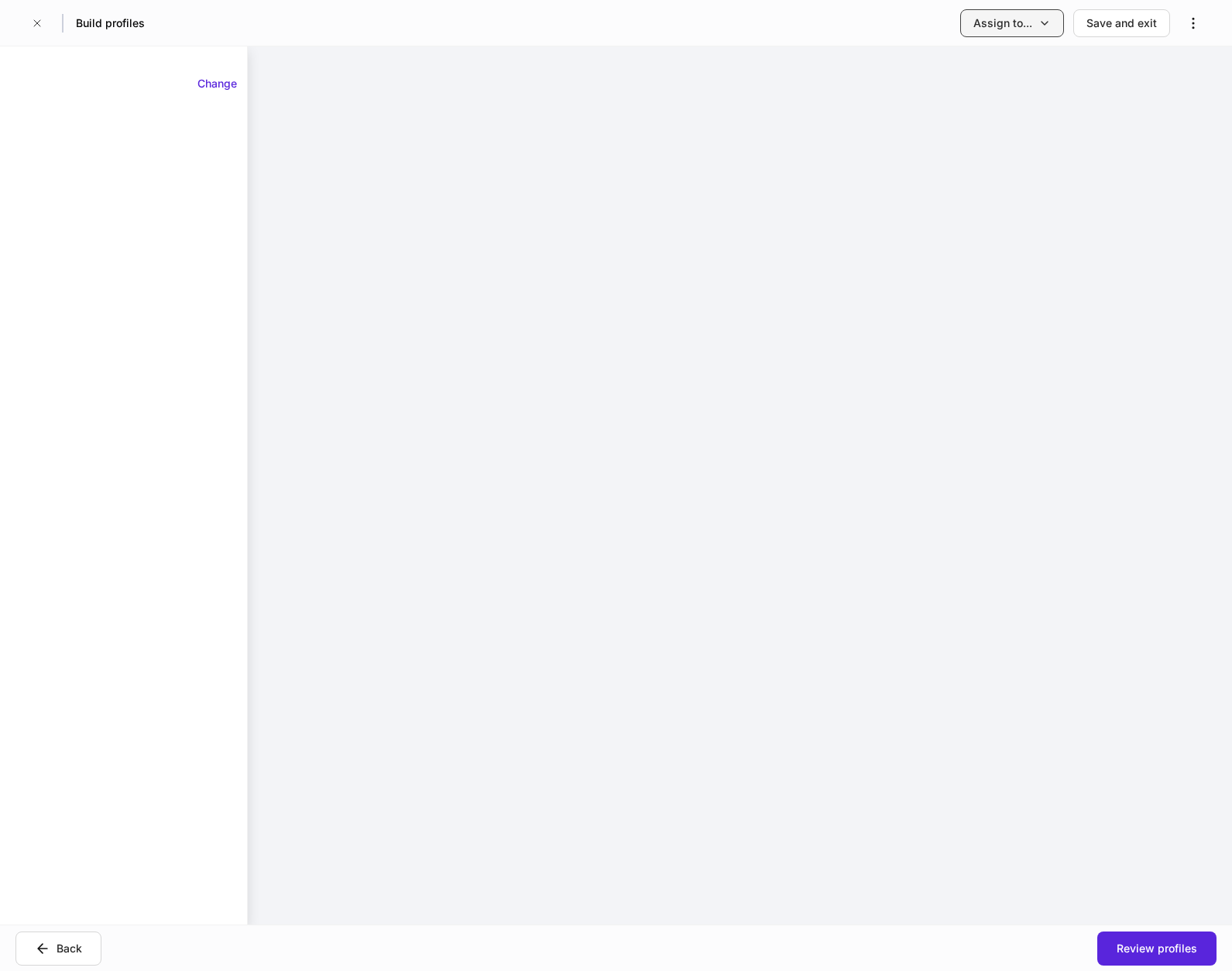
click at [993, 22] on div "Assign to..." at bounding box center [1002, 23] width 58 height 15
click at [852, 28] on div at bounding box center [616, 485] width 1232 height 971
click at [30, 25] on button "button" at bounding box center [37, 23] width 25 height 25
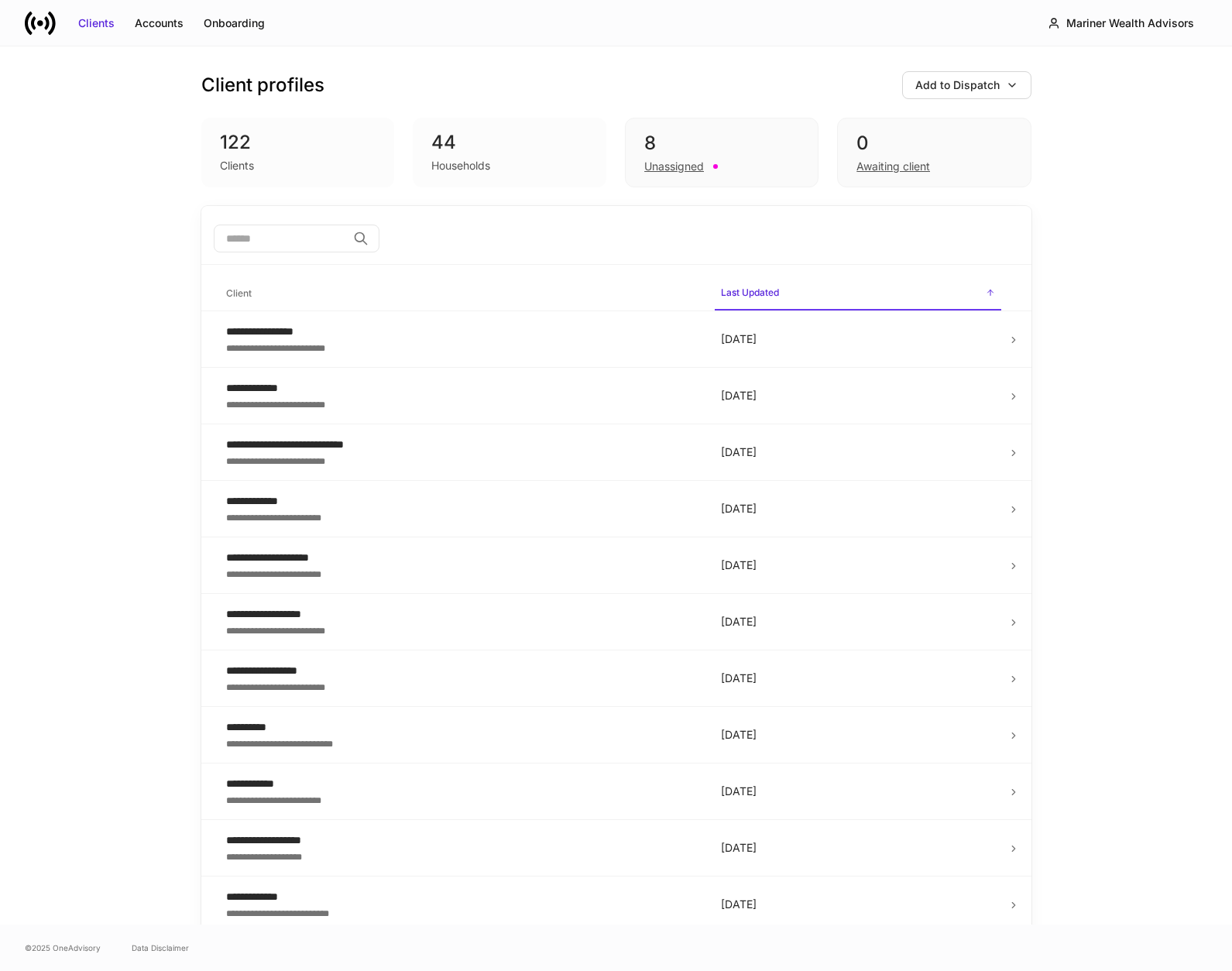
click at [222, 163] on div "Clients" at bounding box center [237, 166] width 34 height 15
click at [676, 156] on div "Unassigned" at bounding box center [721, 165] width 155 height 19
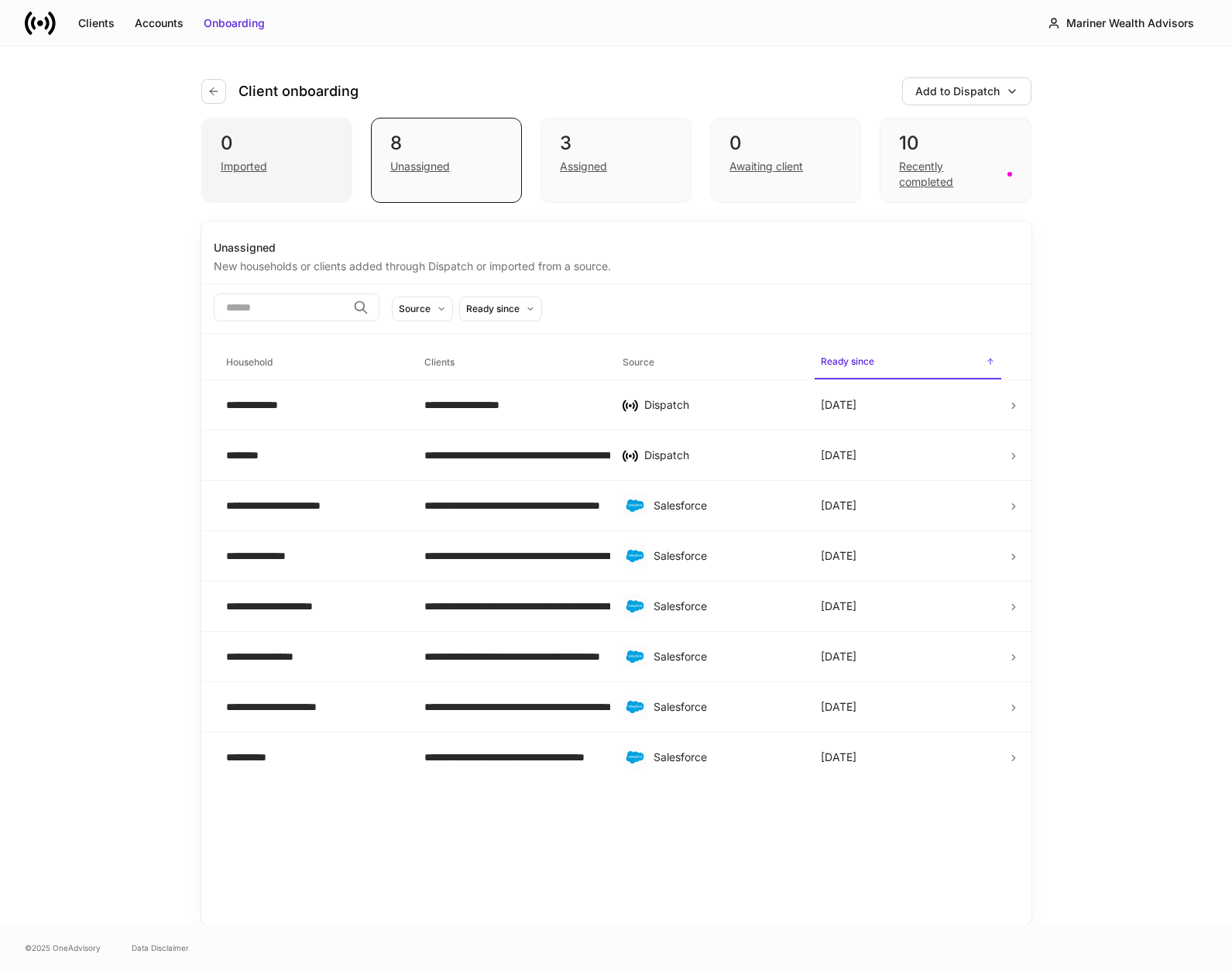
click at [299, 169] on div "Imported" at bounding box center [277, 165] width 113 height 19
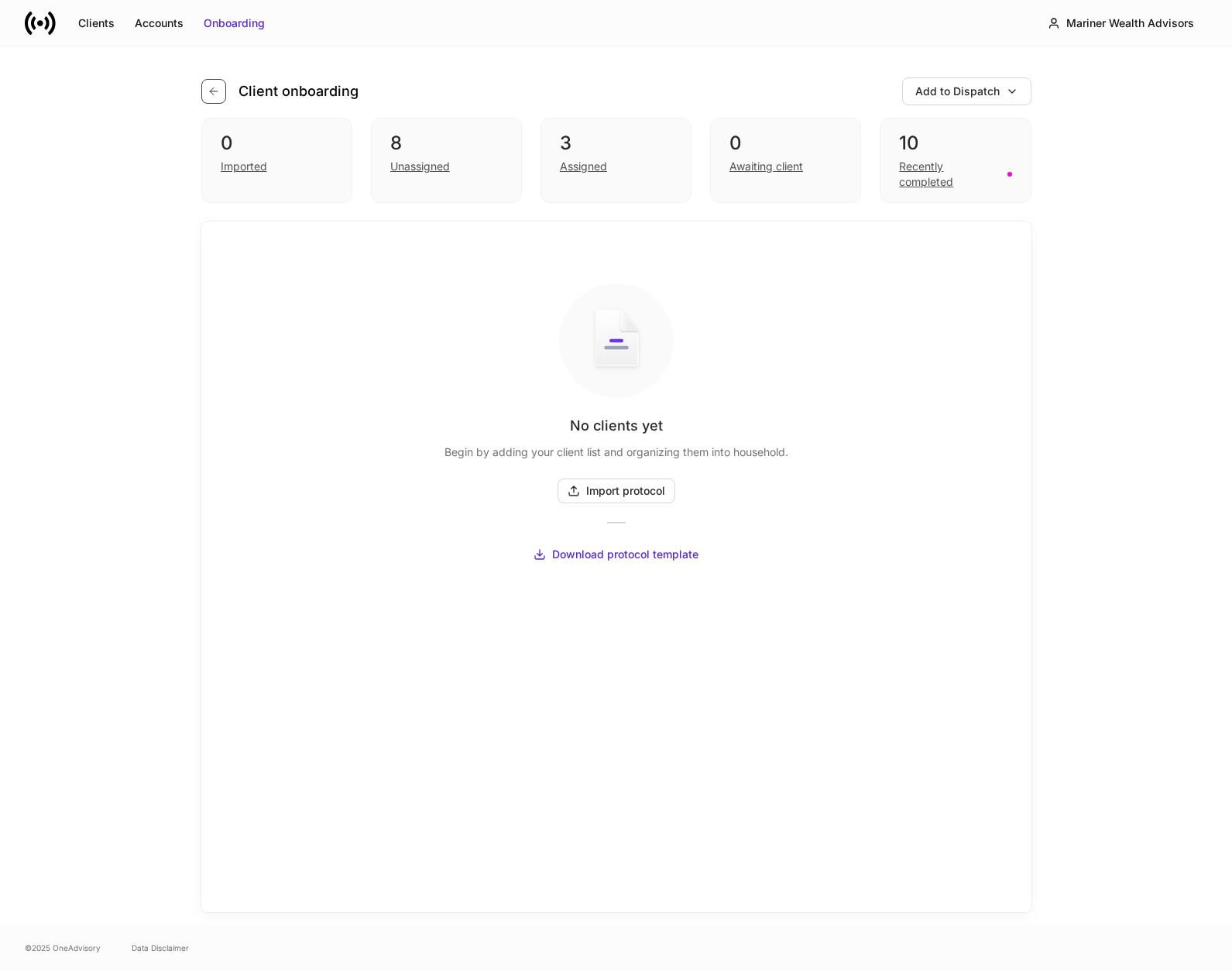
click at [224, 95] on button "button" at bounding box center [213, 91] width 25 height 25
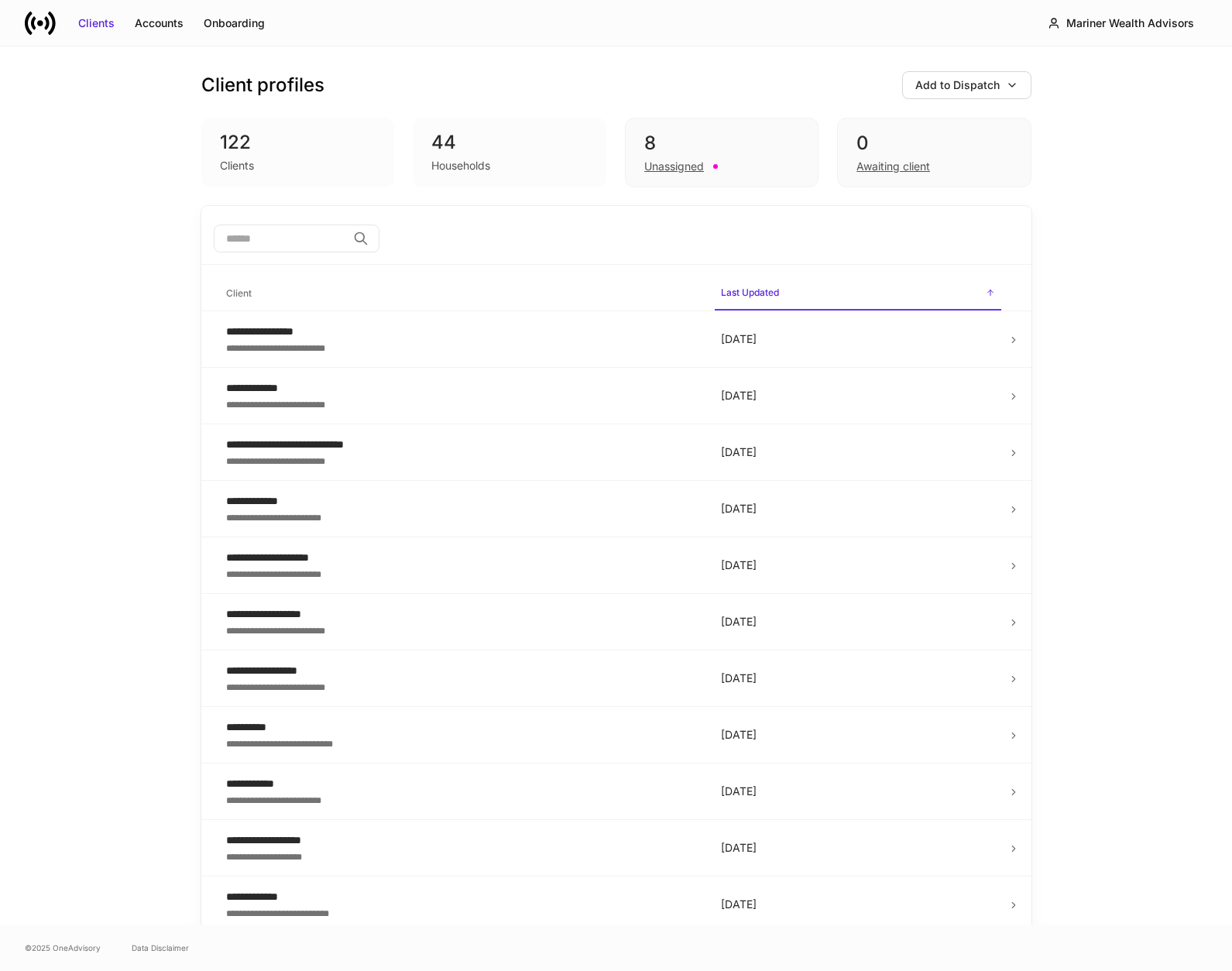
click at [310, 264] on div "​" at bounding box center [616, 240] width 830 height 50
click at [335, 237] on input "search" at bounding box center [280, 238] width 133 height 28
